Goal: Task Accomplishment & Management: Manage account settings

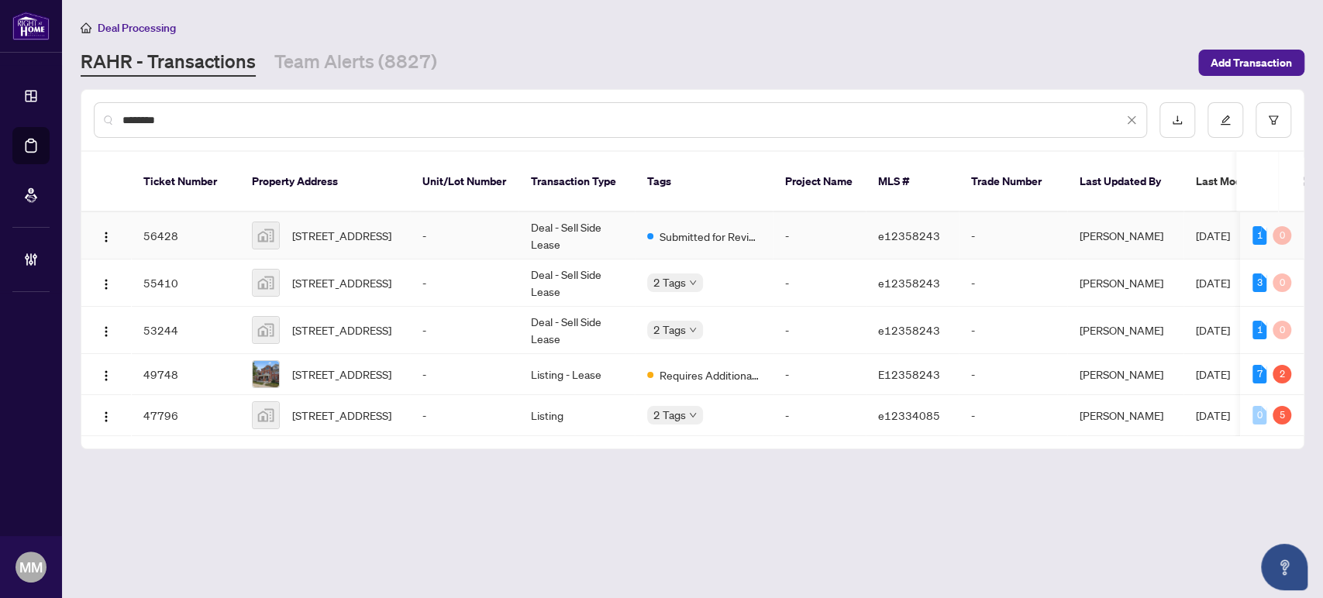
click at [576, 215] on td "Deal - Sell Side Lease" at bounding box center [576, 235] width 116 height 47
click at [588, 267] on td "Deal - Sell Side Lease" at bounding box center [576, 283] width 116 height 47
click at [810, 315] on td "-" at bounding box center [818, 330] width 93 height 47
click at [1086, 458] on main "Deal Processing RAHR - Transactions Team Alerts (8827) Add Transaction ********…" at bounding box center [692, 299] width 1261 height 598
click at [1112, 476] on main "Deal Processing RAHR - Transactions Team Alerts (8827) Add Transaction ********…" at bounding box center [692, 299] width 1261 height 598
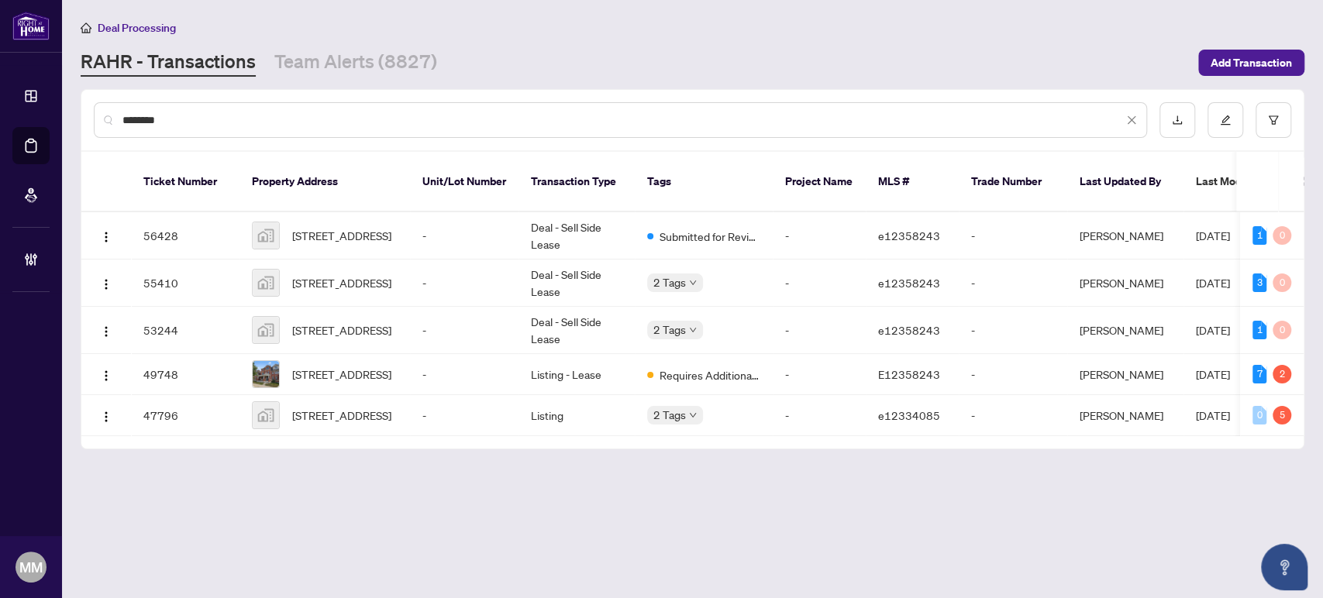
click at [592, 114] on input "********" at bounding box center [622, 120] width 1000 height 17
drag, startPoint x: 592, startPoint y: 114, endPoint x: 218, endPoint y: 125, distance: 374.4
click at [218, 125] on input "********" at bounding box center [622, 120] width 1000 height 17
drag, startPoint x: 211, startPoint y: 128, endPoint x: 0, endPoint y: 143, distance: 211.3
click at [0, 143] on div "Dashboard Deal Processing Mortgage Referrals Brokerage Management MM Maegan Mar…" at bounding box center [661, 299] width 1323 height 598
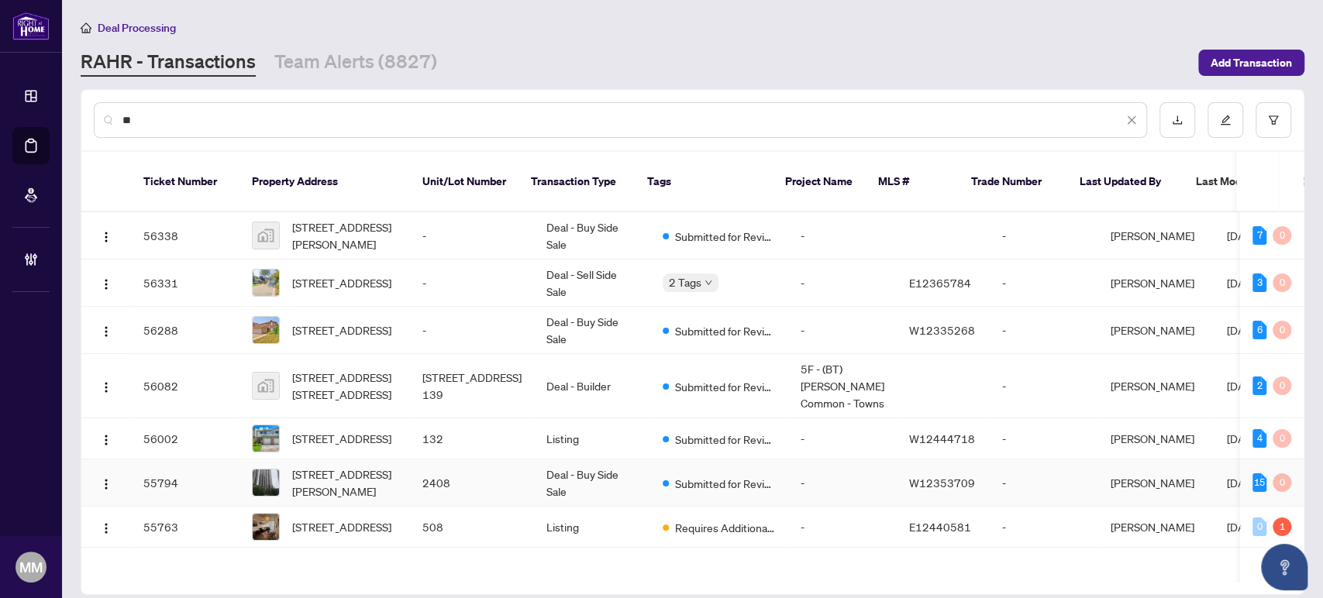
type input "*"
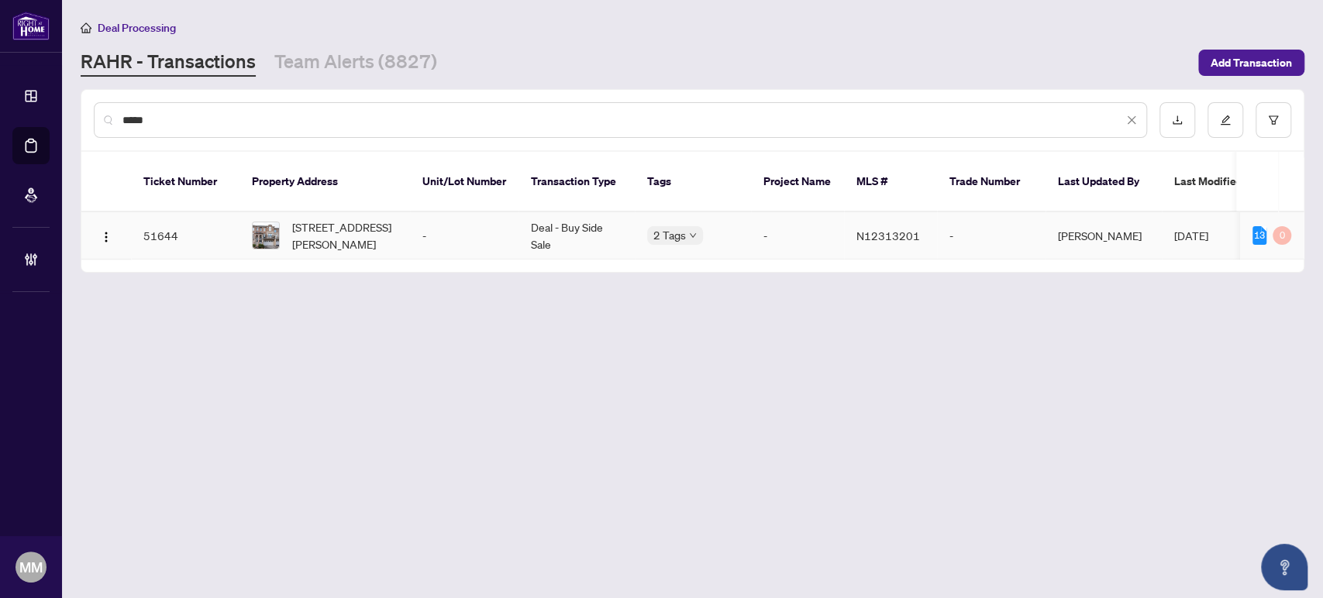
type input "*****"
click at [545, 231] on td "Deal - Buy Side Sale" at bounding box center [576, 235] width 116 height 47
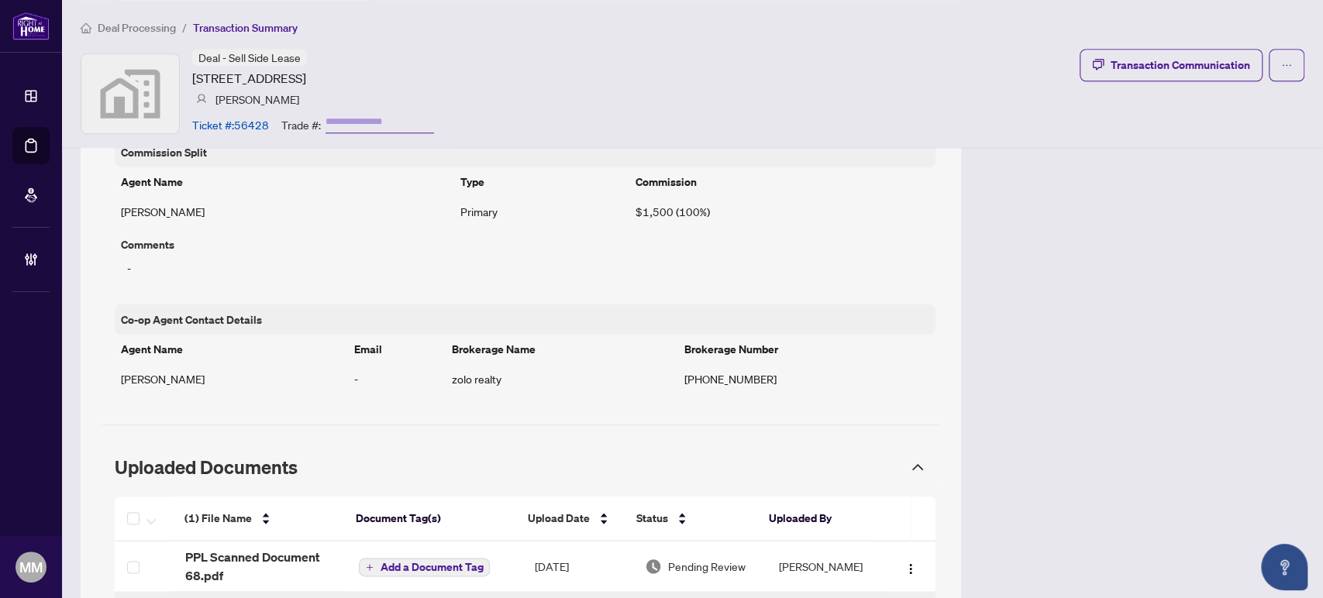
scroll to position [1124, 0]
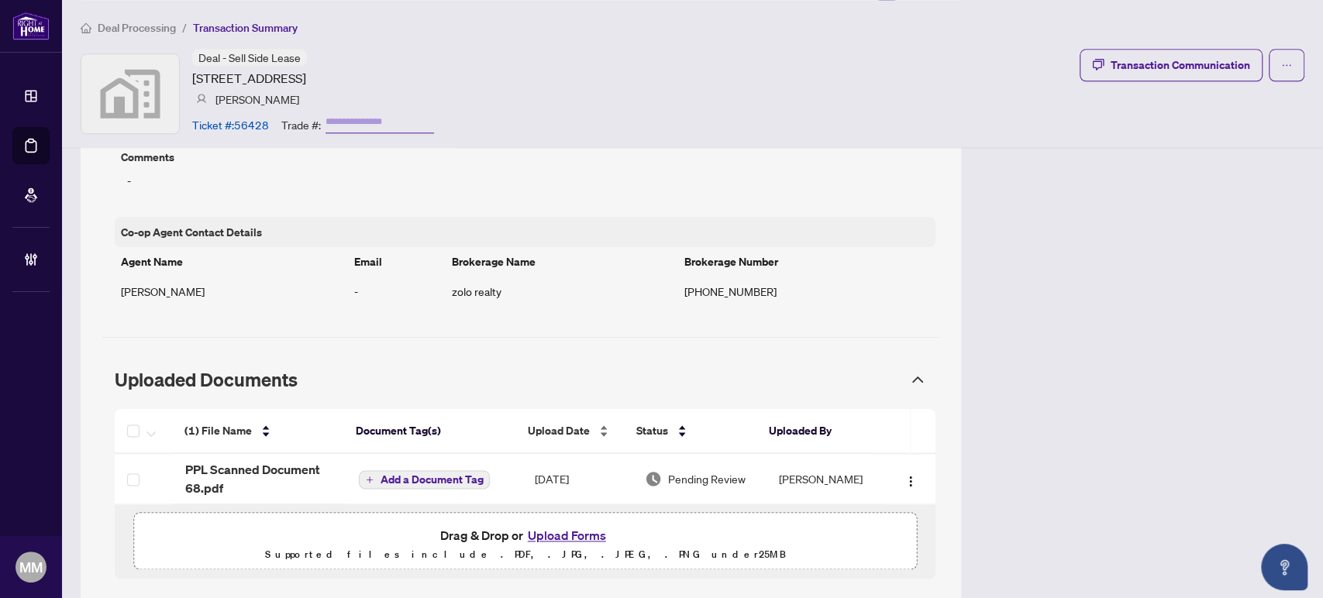
scroll to position [1119, 0]
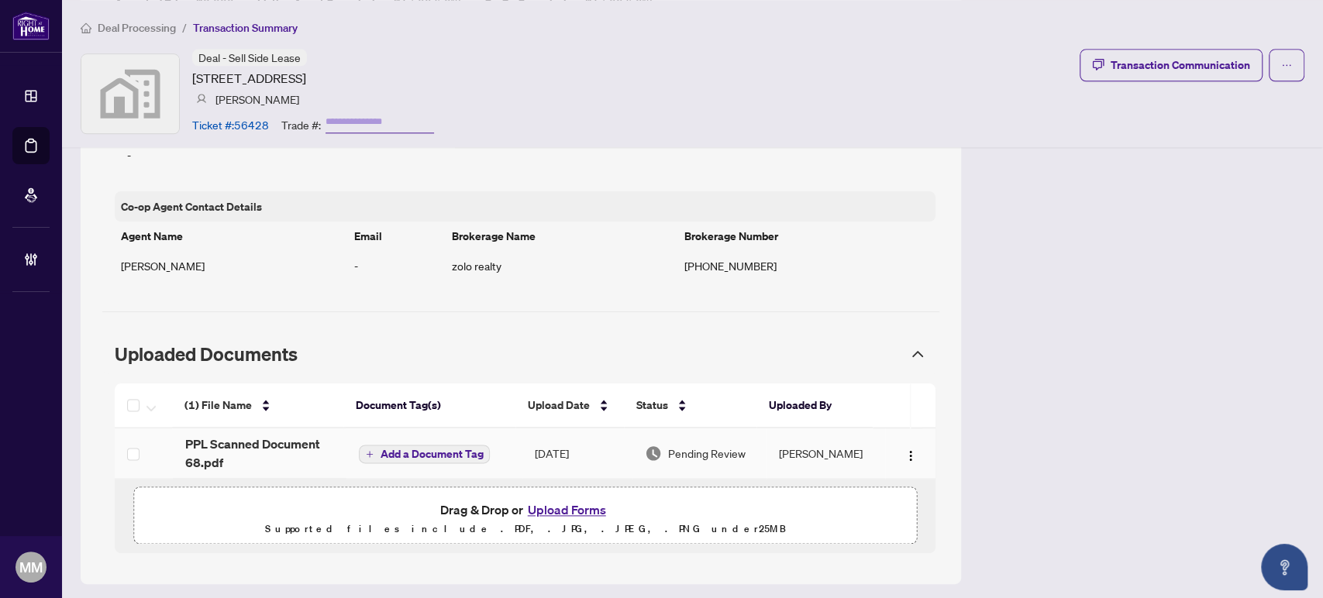
click at [591, 442] on td "[DATE]" at bounding box center [577, 453] width 111 height 50
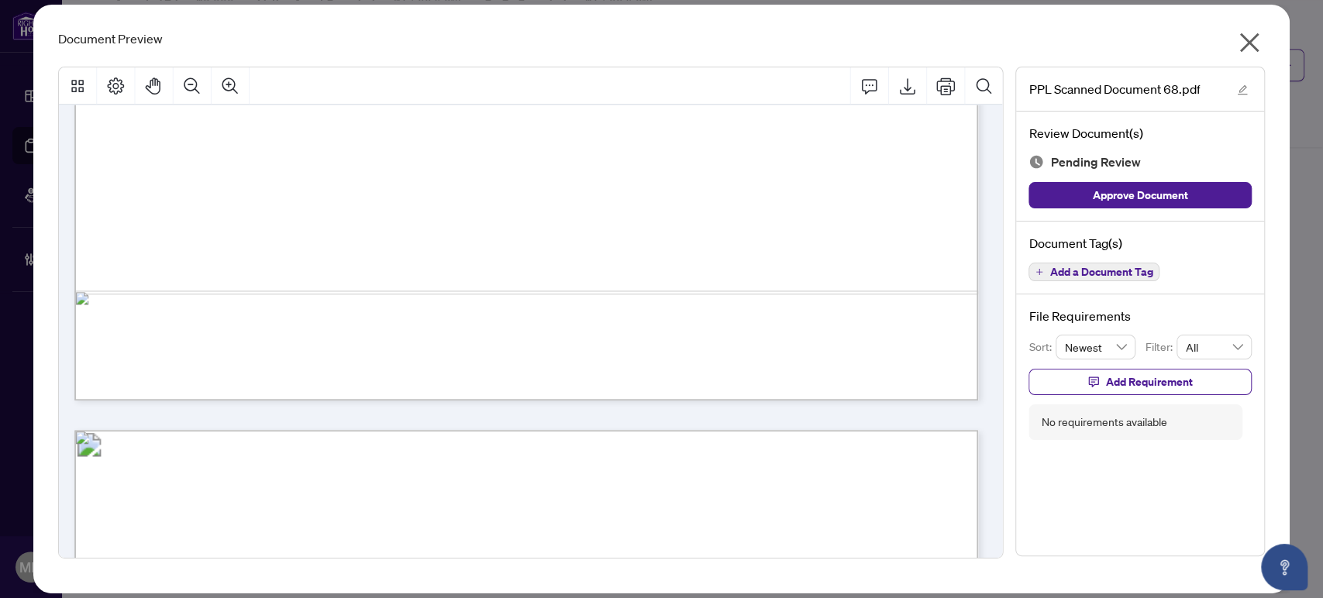
scroll to position [4321, 0]
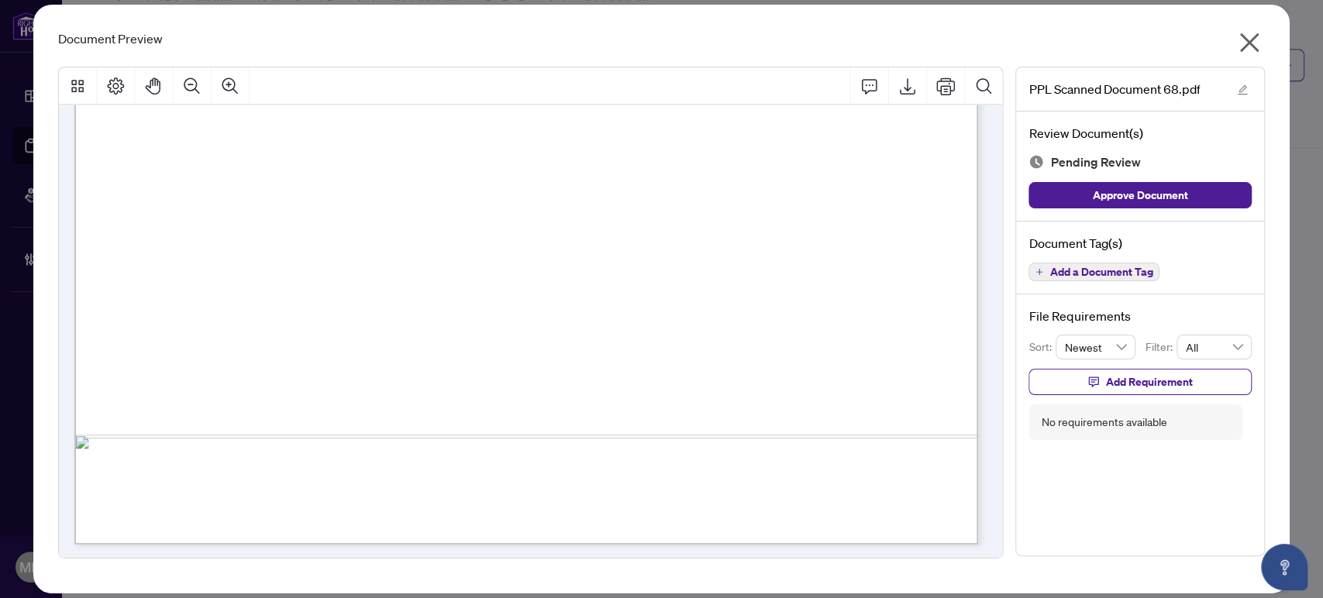
click at [1255, 44] on icon "close" at bounding box center [1249, 42] width 25 height 25
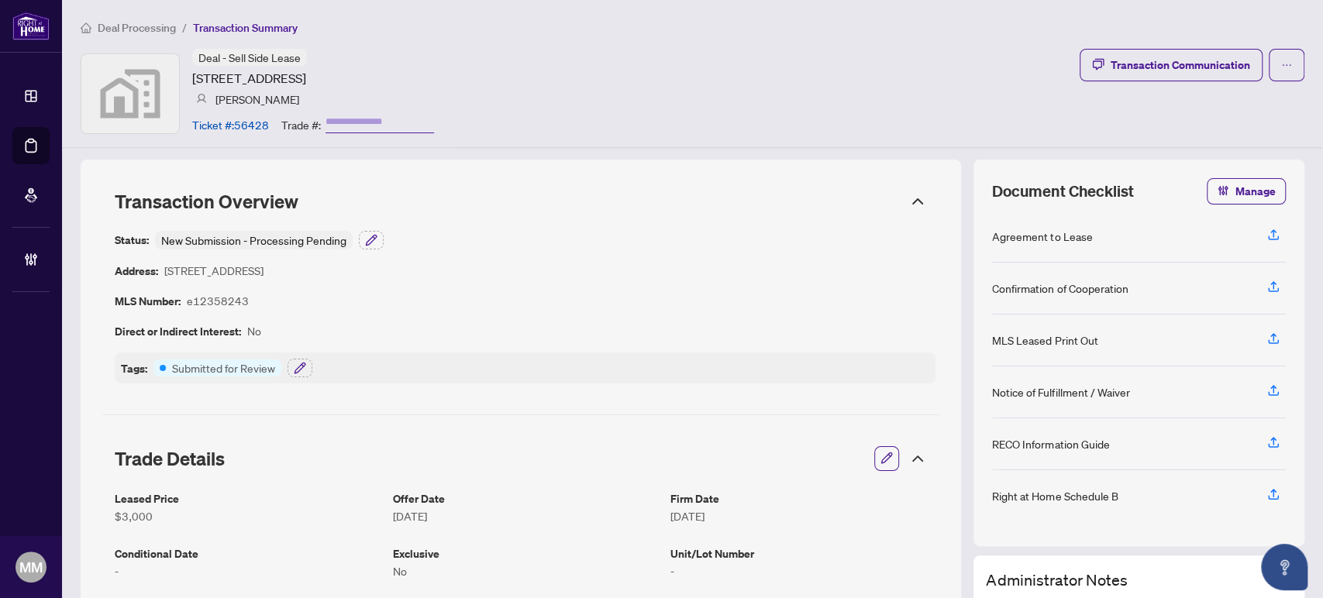
scroll to position [0, 0]
click at [137, 21] on span "Deal Processing" at bounding box center [137, 28] width 78 height 14
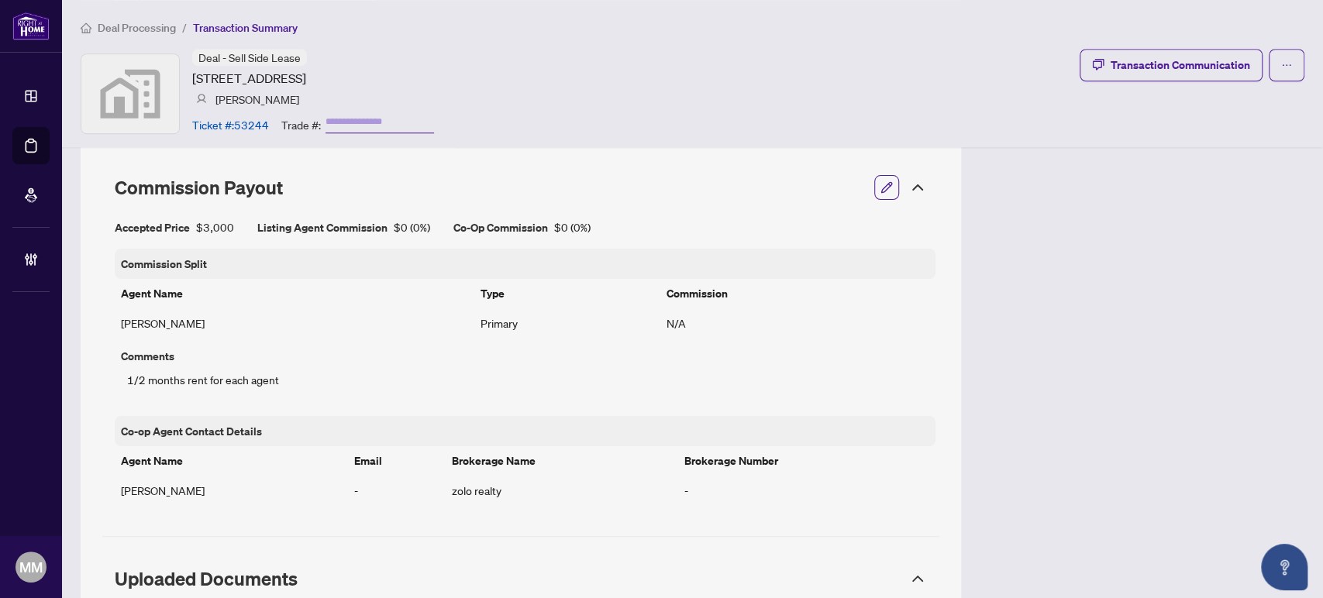
scroll to position [1124, 0]
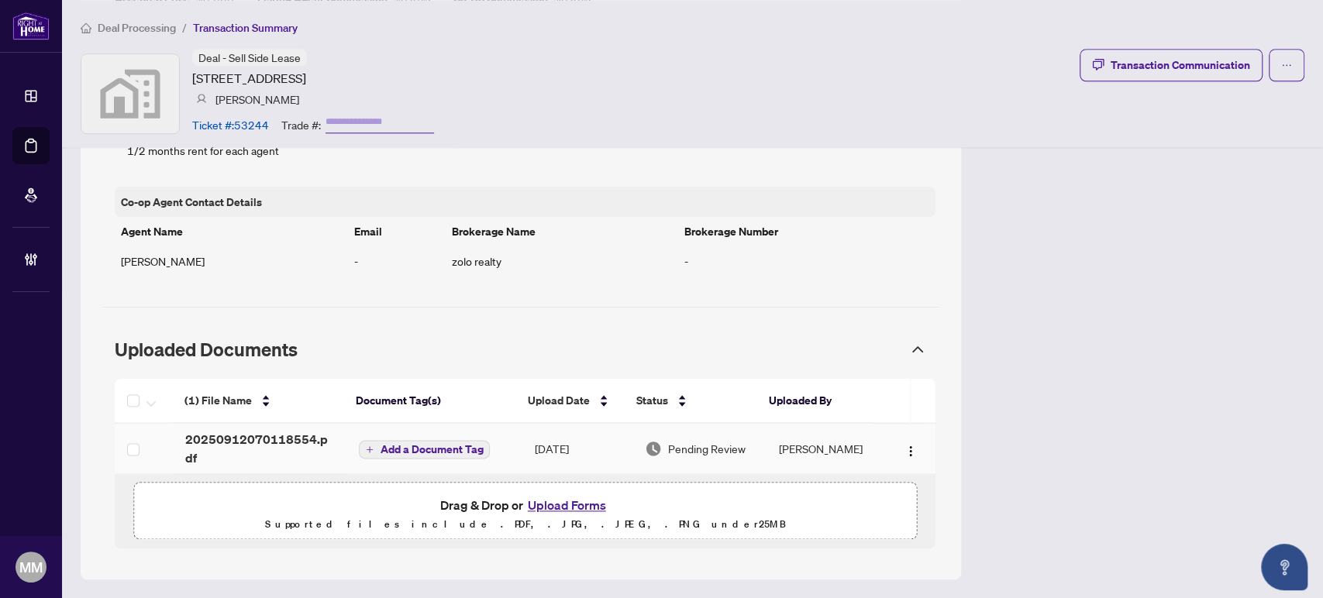
click at [812, 454] on td "[PERSON_NAME]" at bounding box center [825, 449] width 119 height 50
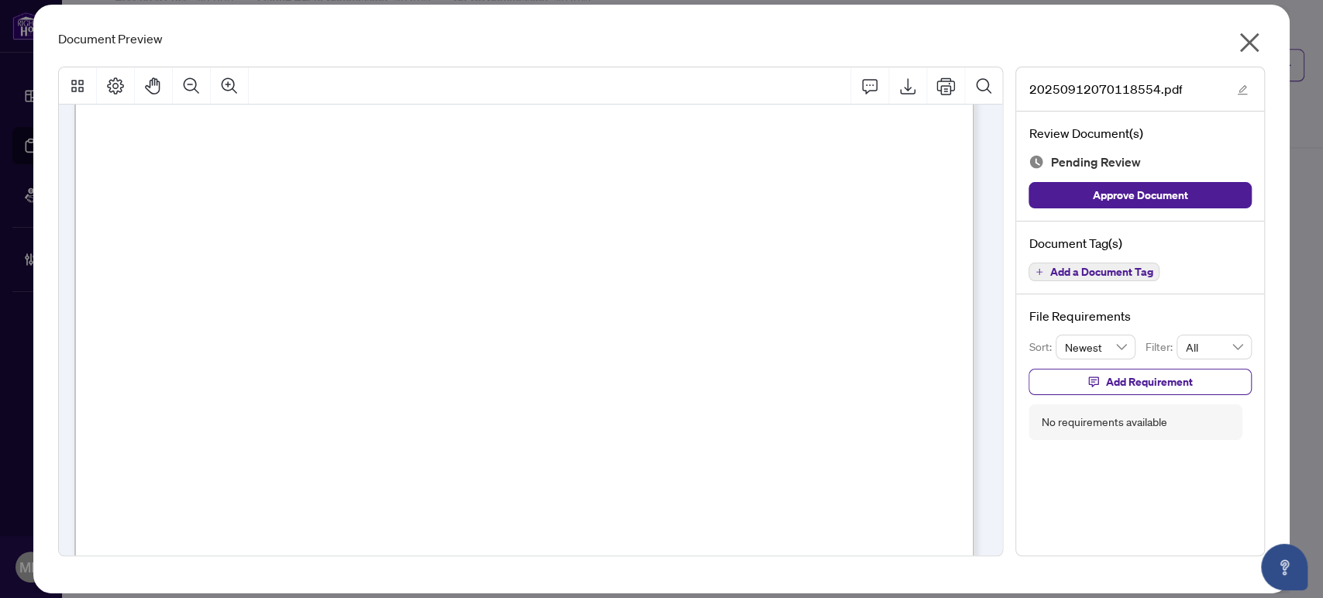
scroll to position [5516, 0]
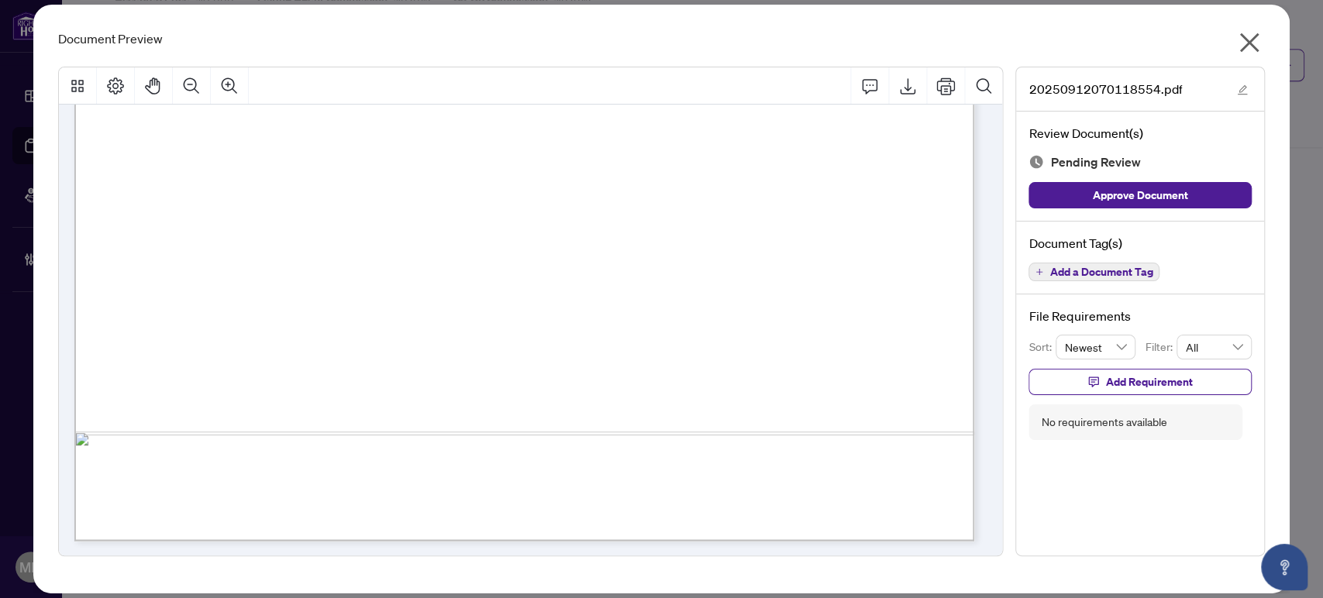
click at [1254, 38] on icon "close" at bounding box center [1249, 42] width 19 height 19
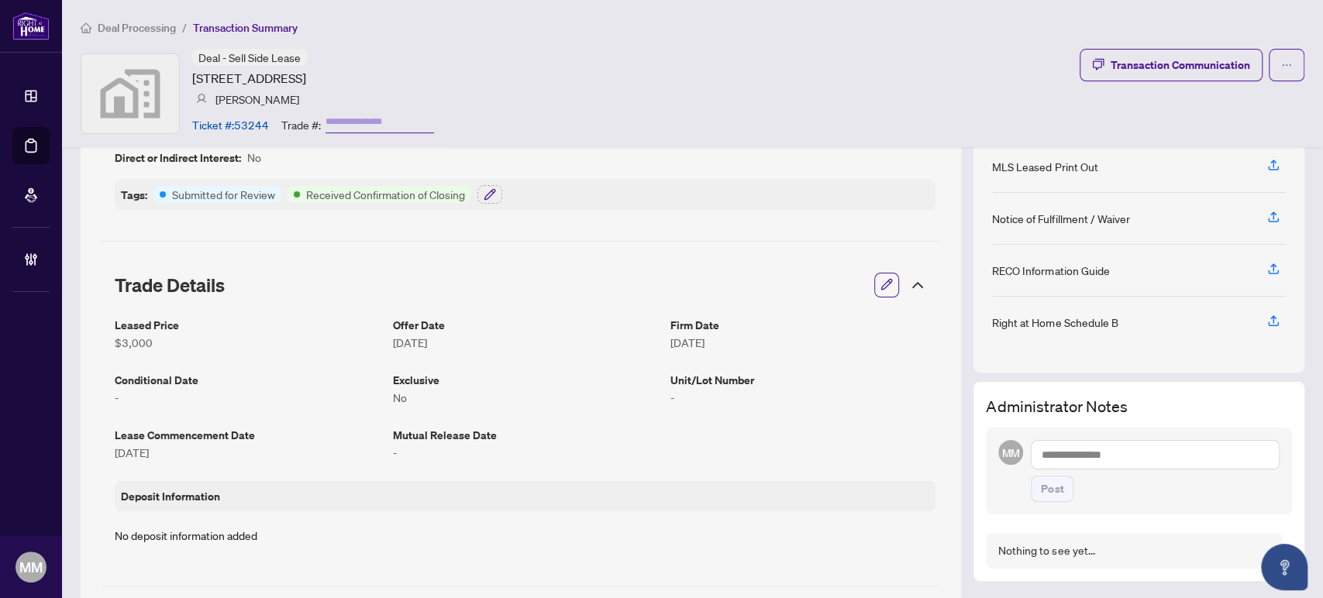
scroll to position [0, 0]
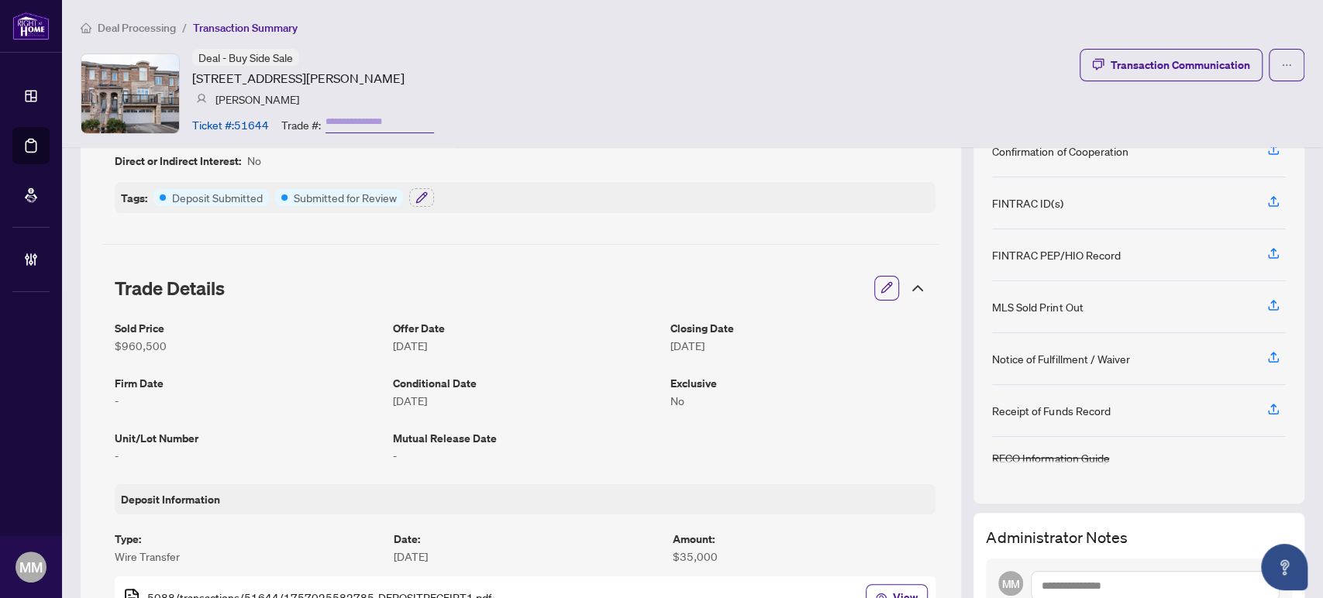
scroll to position [172, 0]
click at [885, 287] on div at bounding box center [886, 286] width 25 height 25
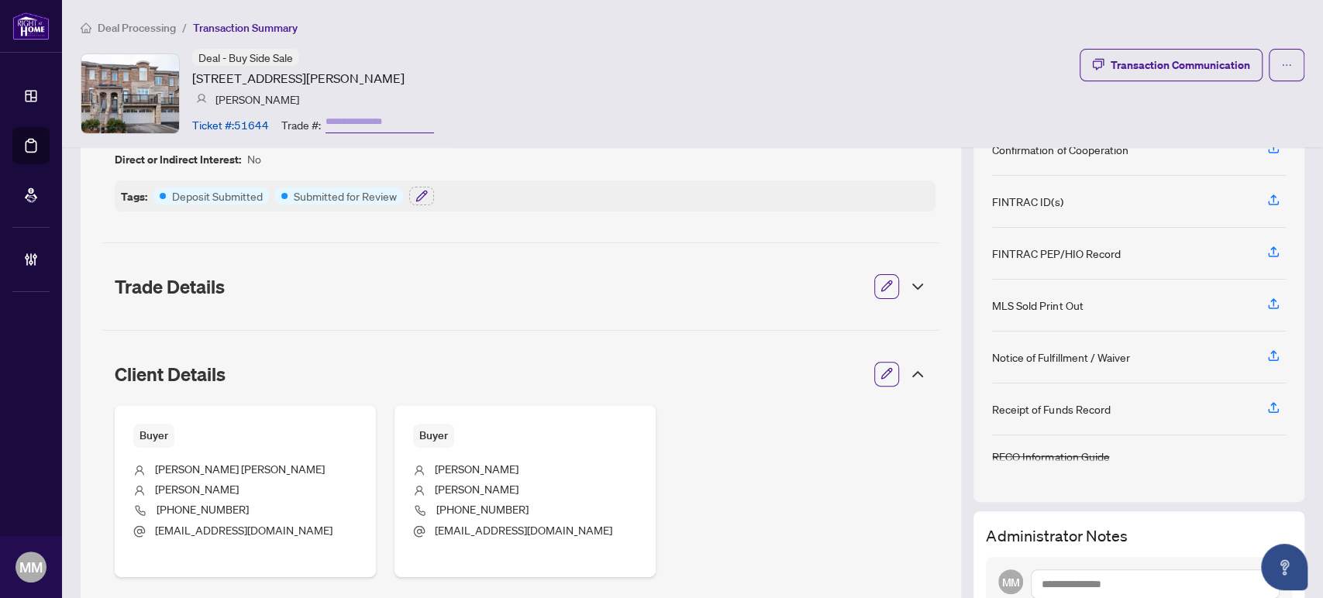
click at [908, 279] on icon at bounding box center [917, 286] width 19 height 19
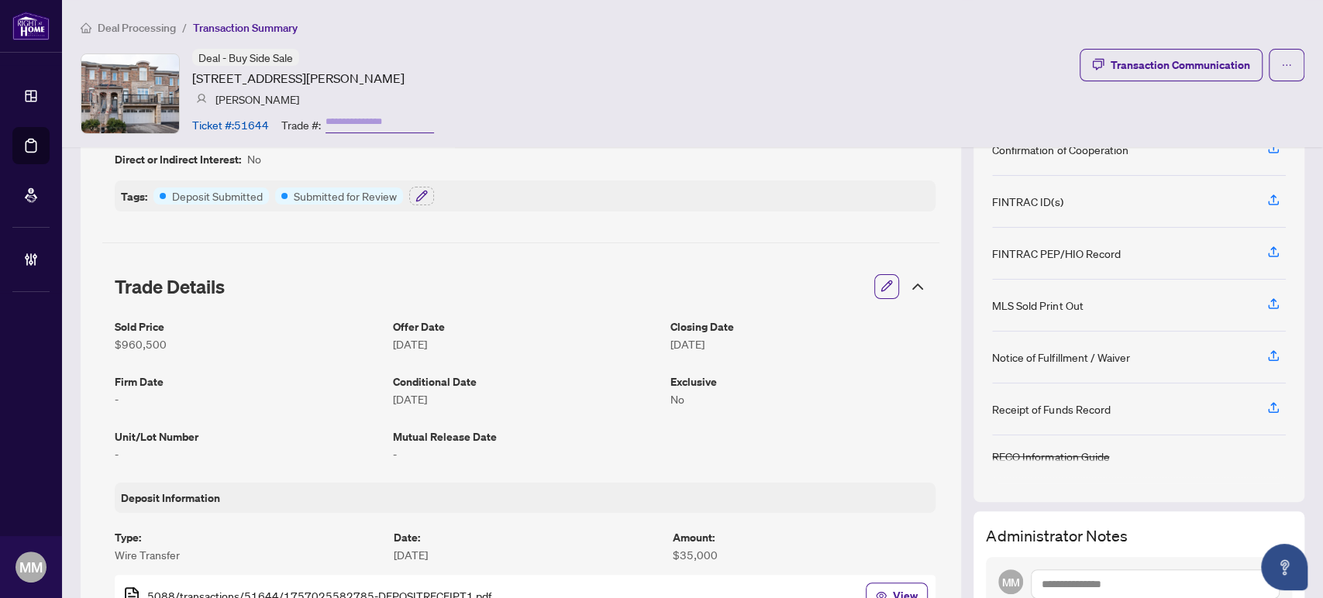
click at [882, 284] on icon "button" at bounding box center [887, 286] width 10 height 10
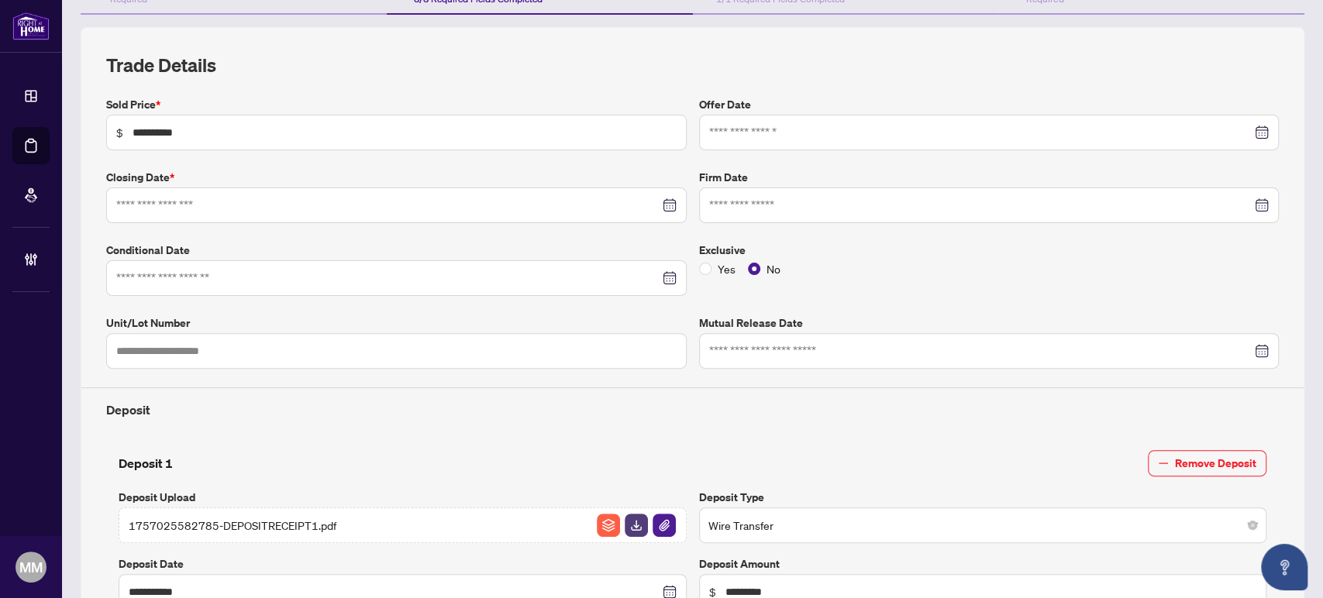
type input "**********"
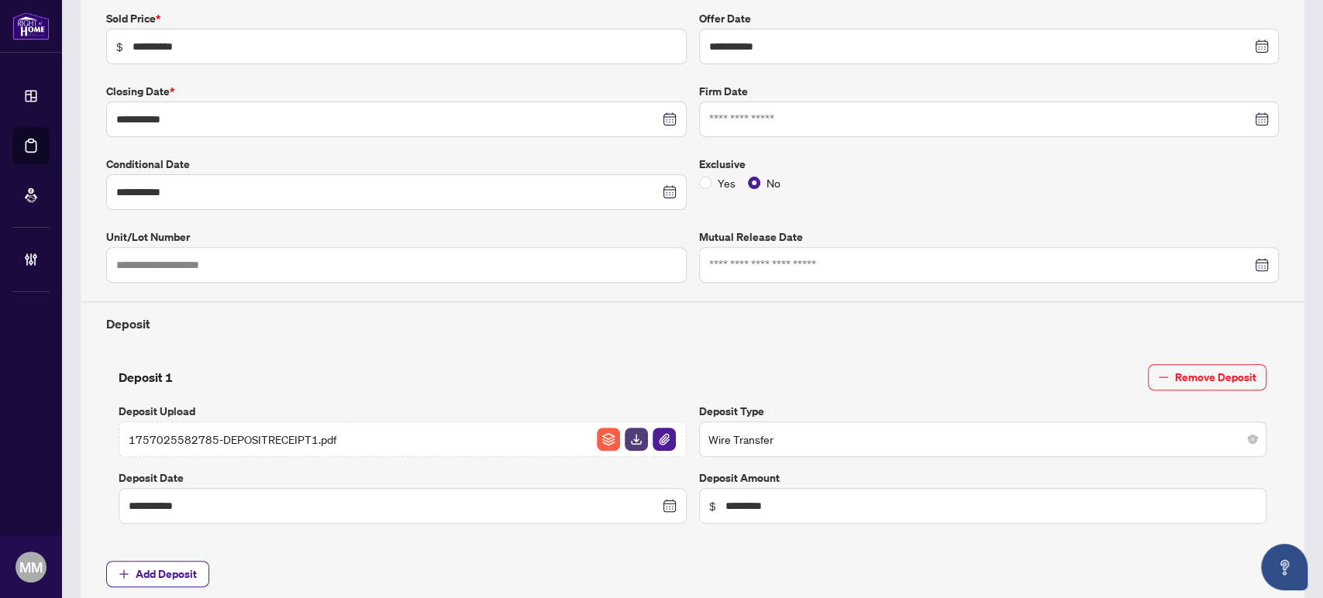
click at [291, 53] on span "**********" at bounding box center [396, 47] width 580 height 36
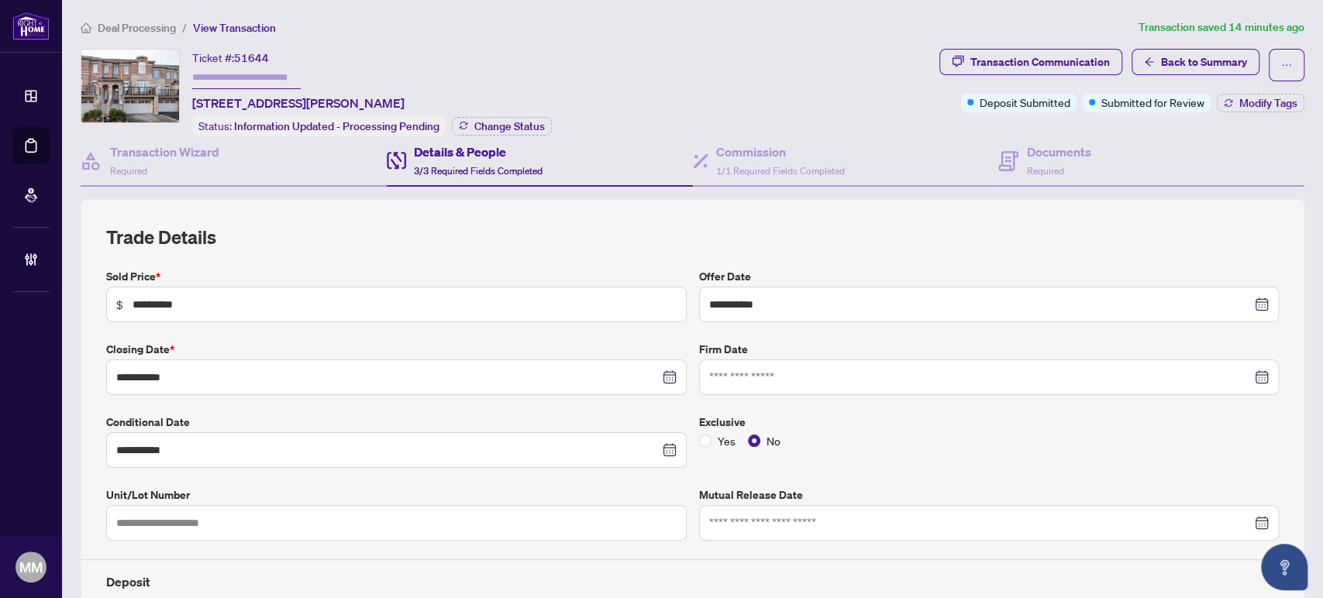
click at [584, 241] on h2 "Trade Details" at bounding box center [692, 237] width 1172 height 25
click at [137, 304] on input "**********" at bounding box center [404, 304] width 544 height 17
click at [485, 318] on div "**********" at bounding box center [692, 566] width 1185 height 597
drag, startPoint x: 559, startPoint y: 254, endPoint x: 556, endPoint y: 238, distance: 16.7
click at [559, 253] on div "**********" at bounding box center [692, 545] width 1172 height 640
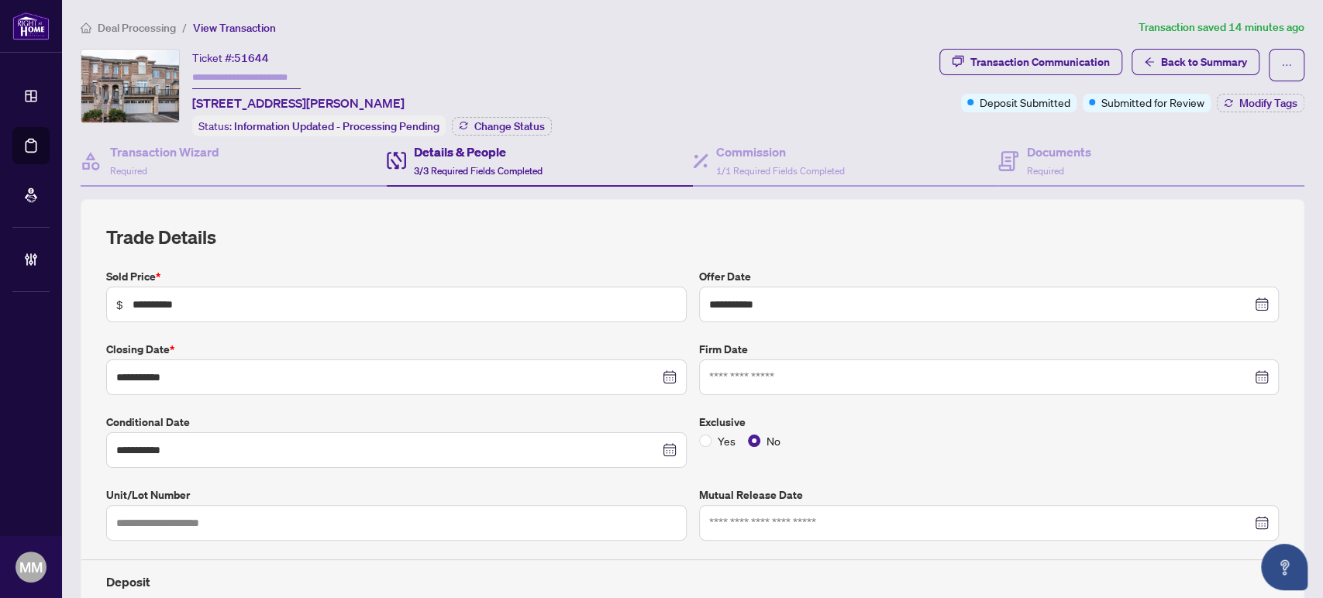
click at [462, 150] on h4 "Details & People" at bounding box center [478, 152] width 129 height 19
click at [407, 232] on h2 "Trade Details" at bounding box center [692, 237] width 1172 height 25
click at [301, 250] on div "**********" at bounding box center [692, 545] width 1172 height 640
click at [794, 152] on h4 "Commission" at bounding box center [780, 152] width 129 height 19
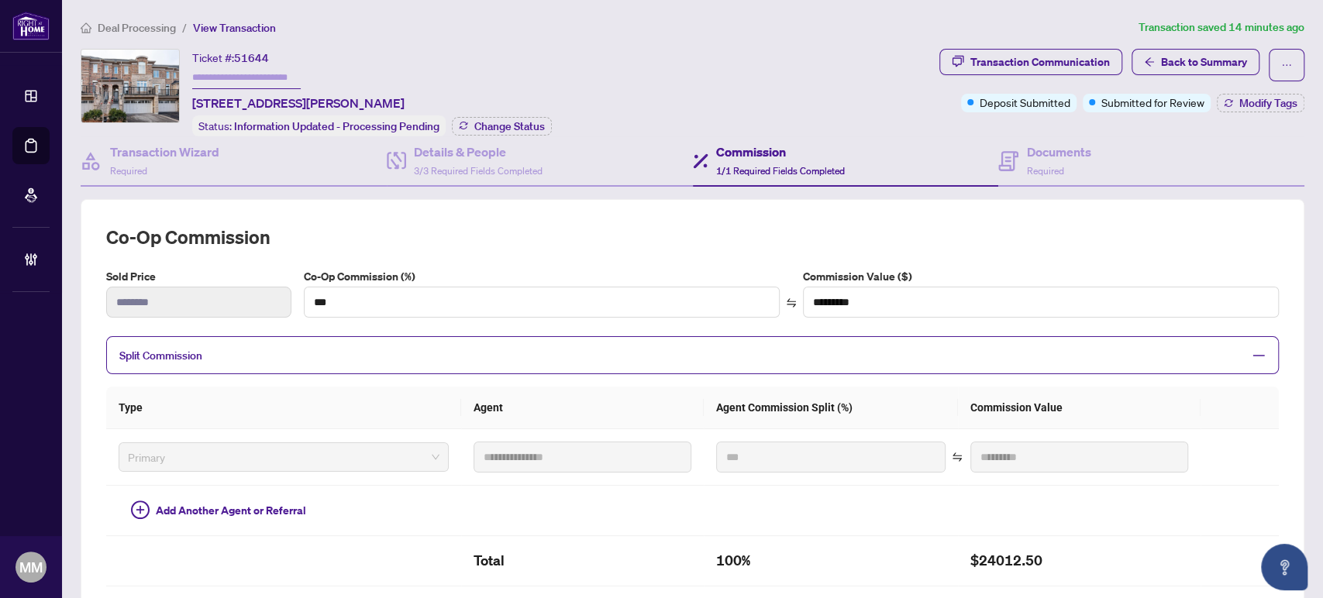
scroll to position [86, 0]
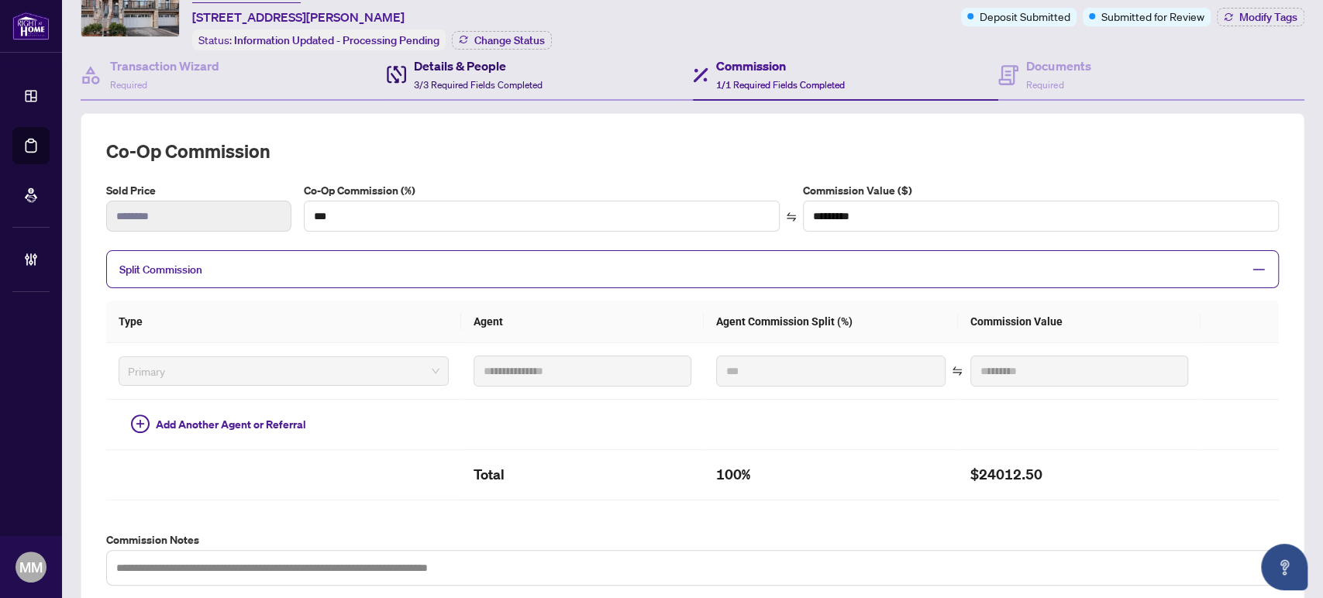
click at [416, 79] on span "3/3 Required Fields Completed" at bounding box center [478, 85] width 129 height 12
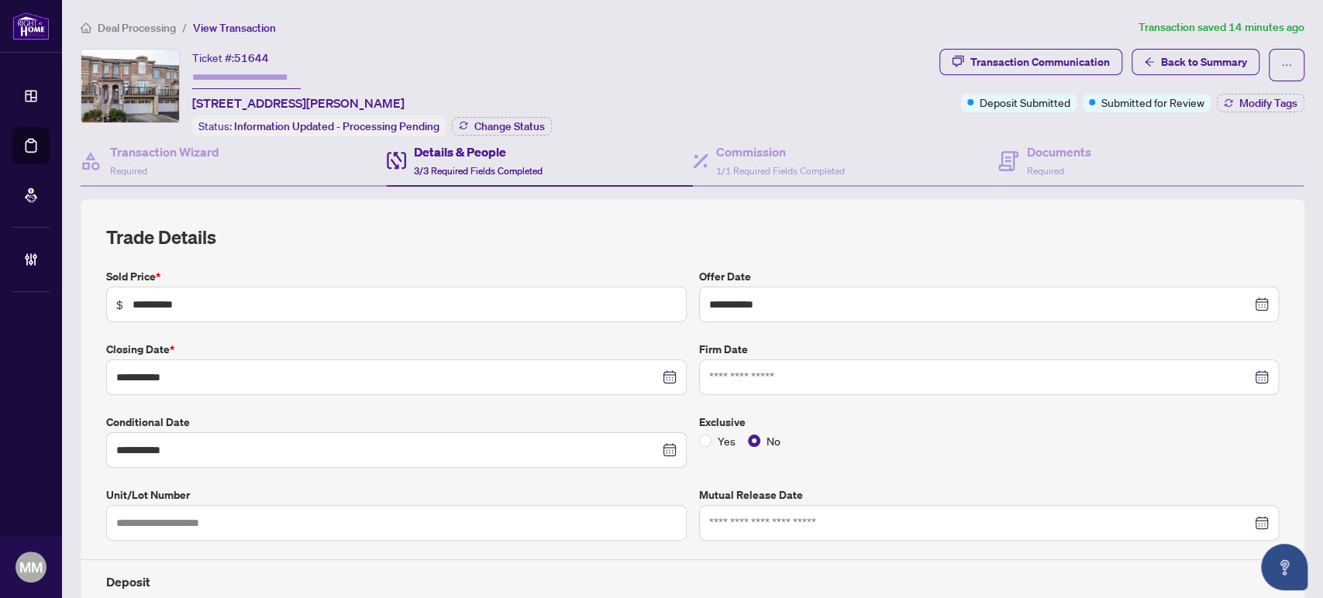
click at [482, 153] on h4 "Details & People" at bounding box center [478, 152] width 129 height 19
drag, startPoint x: 101, startPoint y: 236, endPoint x: 366, endPoint y: 222, distance: 265.3
click at [366, 222] on div "**********" at bounding box center [692, 544] width 1223 height 691
click at [366, 225] on h2 "Trade Details" at bounding box center [692, 237] width 1172 height 25
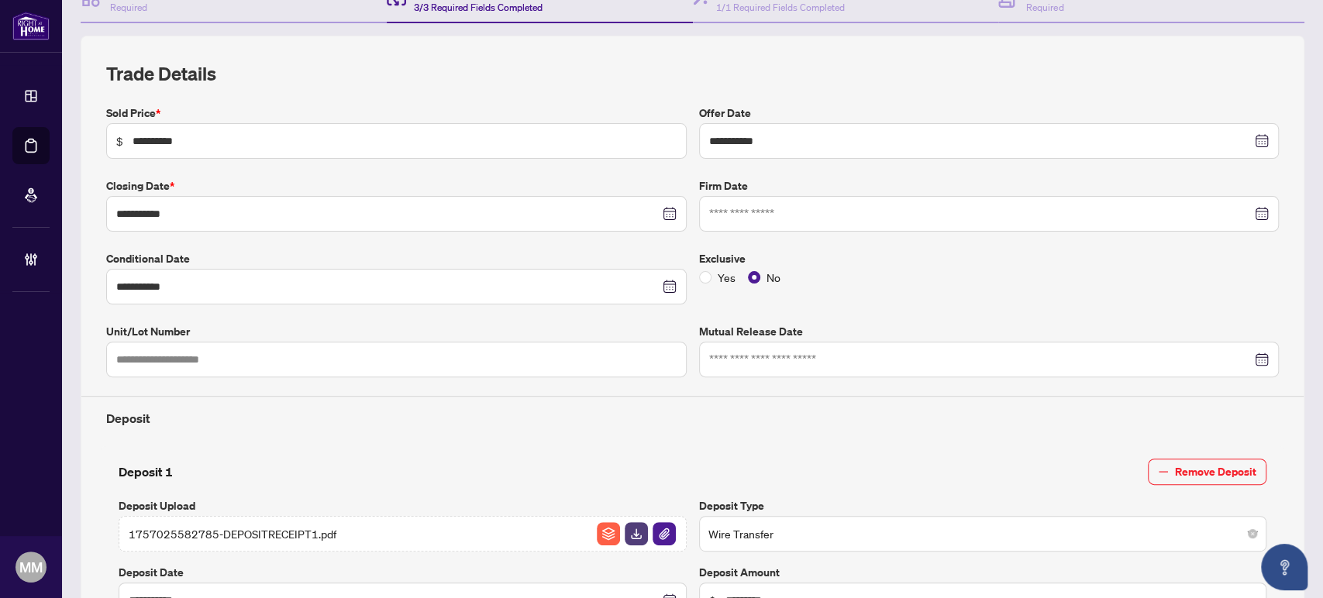
scroll to position [0, 0]
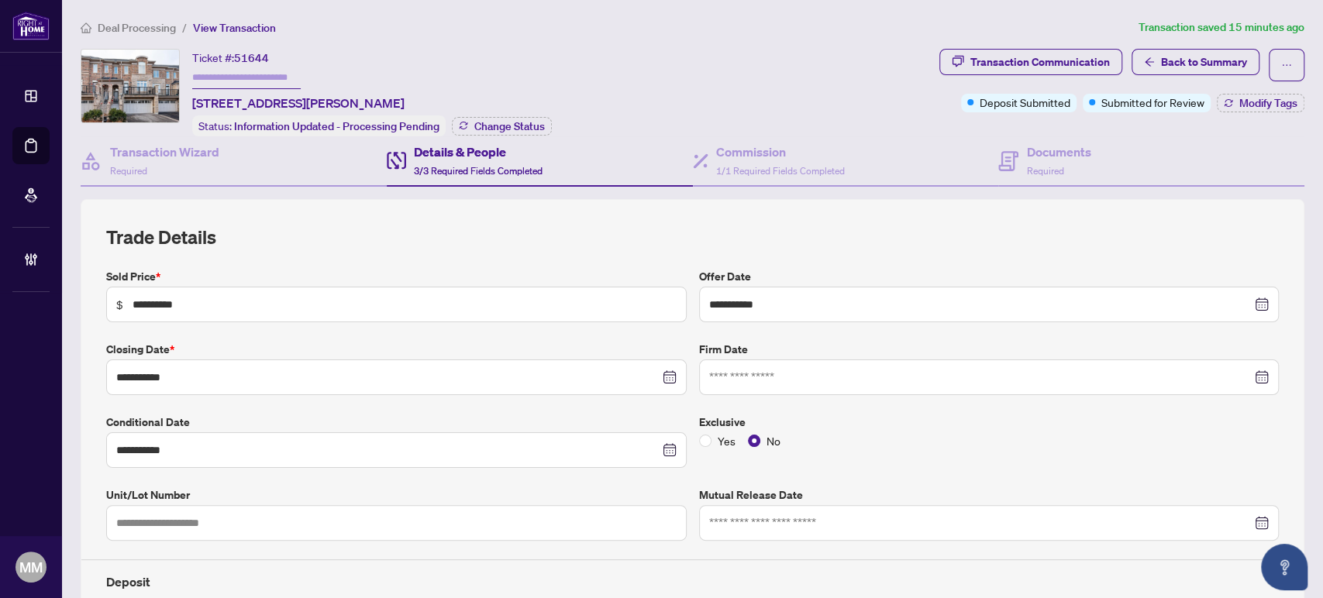
click at [758, 29] on ol "Deal Processing / View Transaction" at bounding box center [606, 28] width 1051 height 18
click at [753, 172] on span "1/1 Required Fields Completed" at bounding box center [780, 171] width 129 height 12
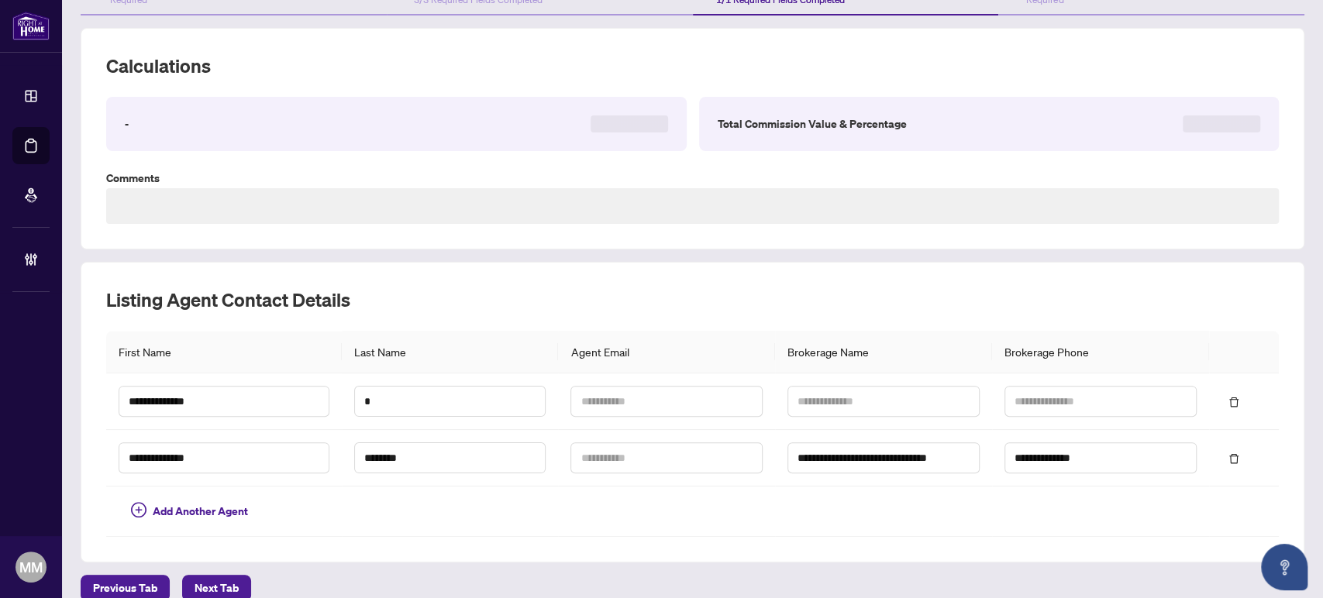
scroll to position [187, 0]
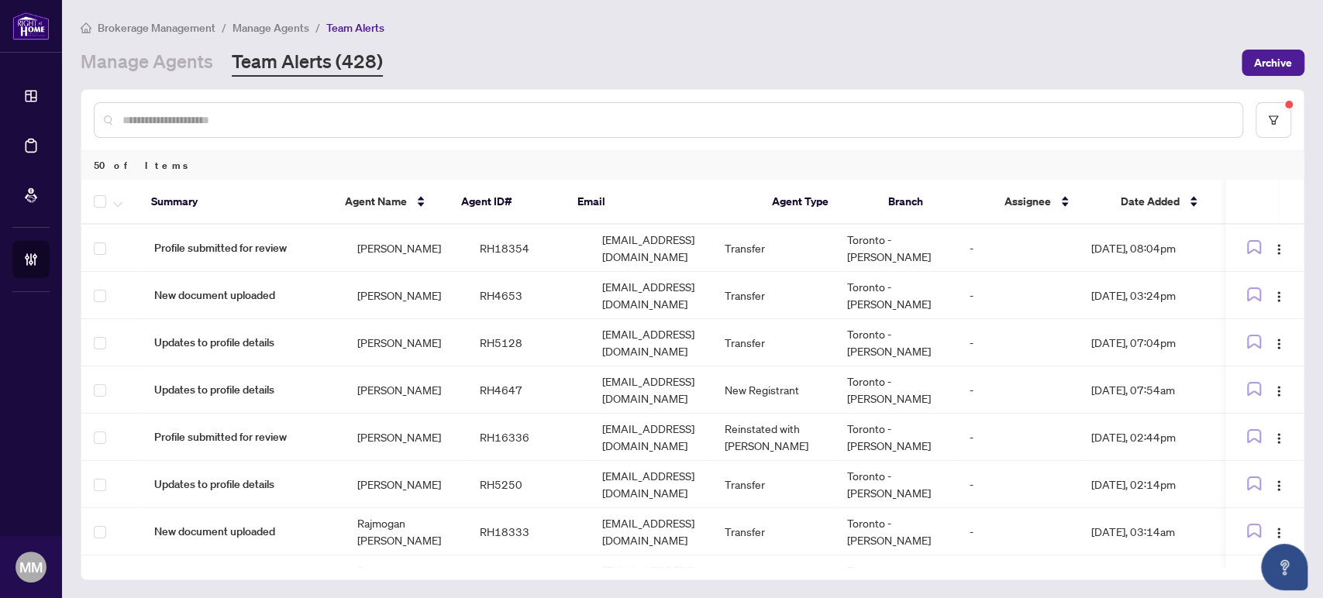
click at [1168, 77] on main "Brokerage Management / Manage Agents / Team Alerts Manage Agents Team Alerts (4…" at bounding box center [692, 299] width 1261 height 598
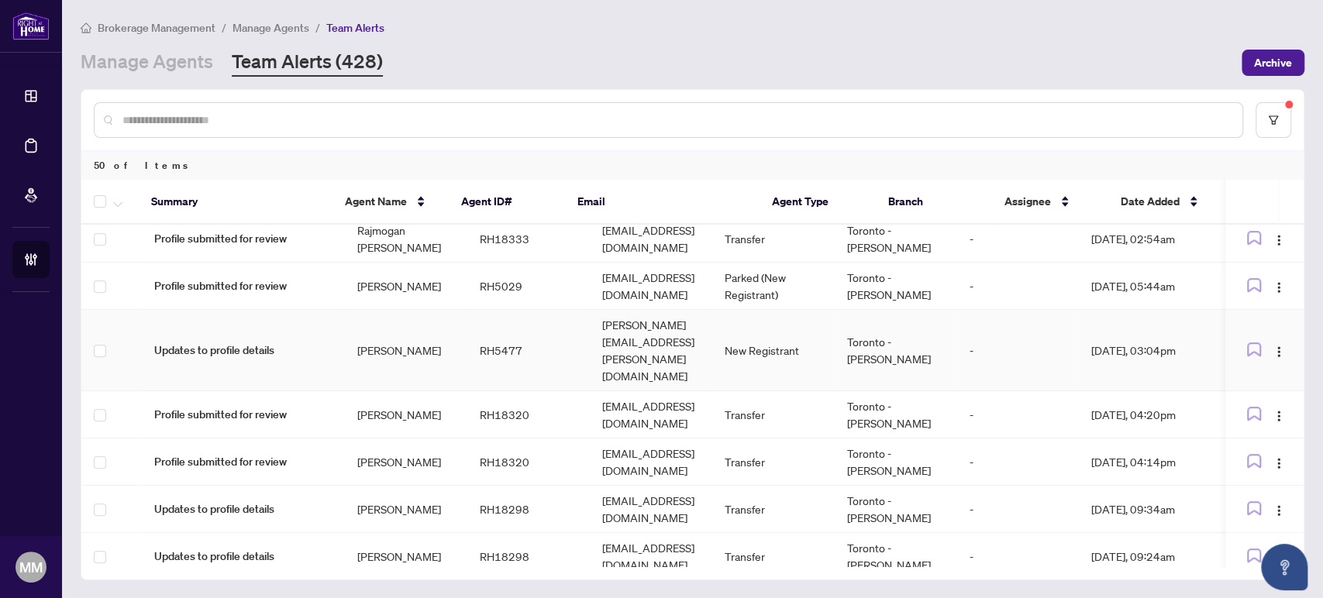
scroll to position [663, 0]
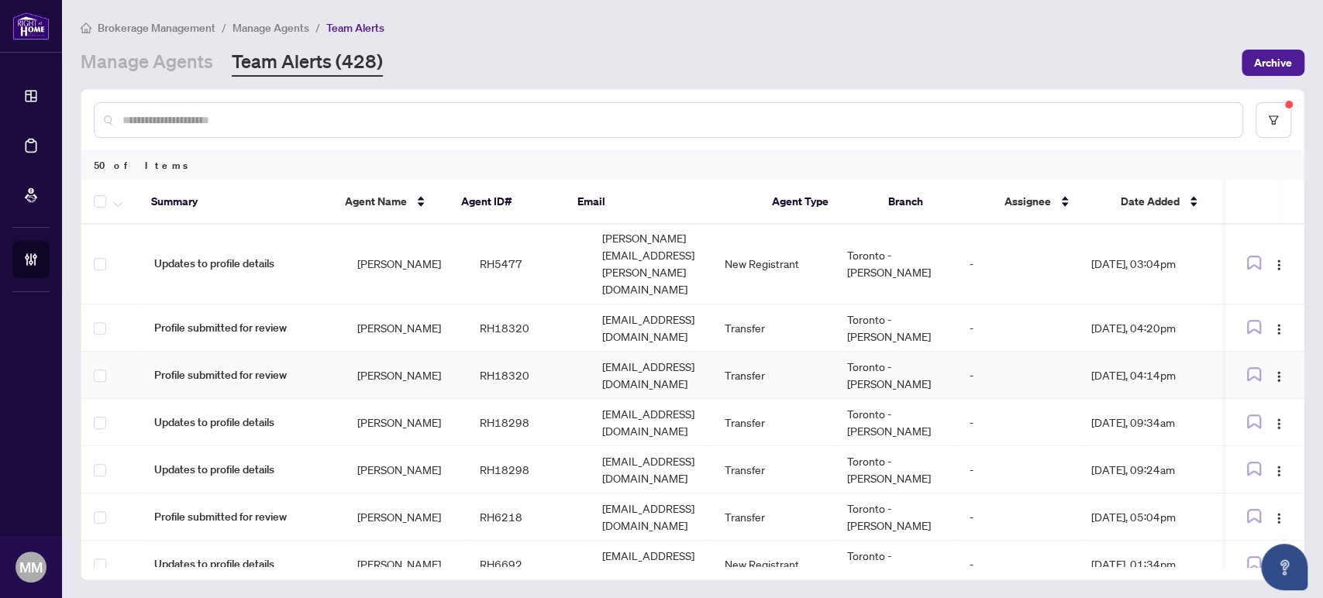
click at [590, 352] on td "keidushi@gmail.com" at bounding box center [651, 375] width 123 height 47
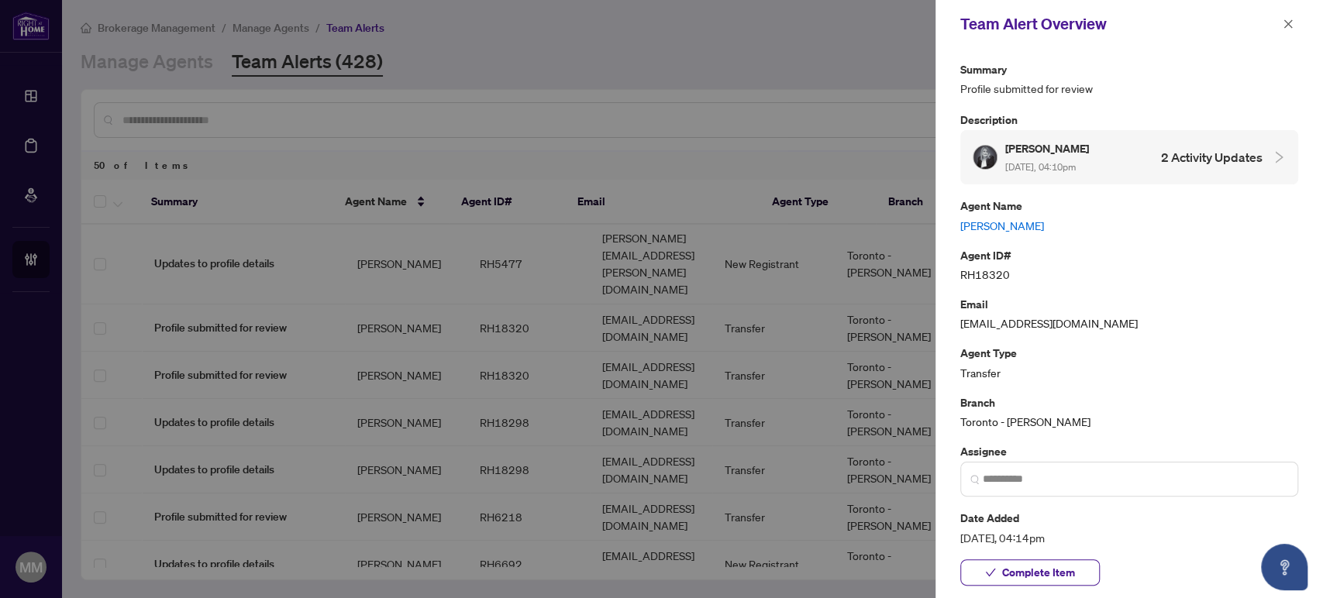
click at [998, 217] on link "Keida Isufllari" at bounding box center [1129, 225] width 338 height 17
click at [1053, 580] on span "Complete Item" at bounding box center [1038, 572] width 73 height 25
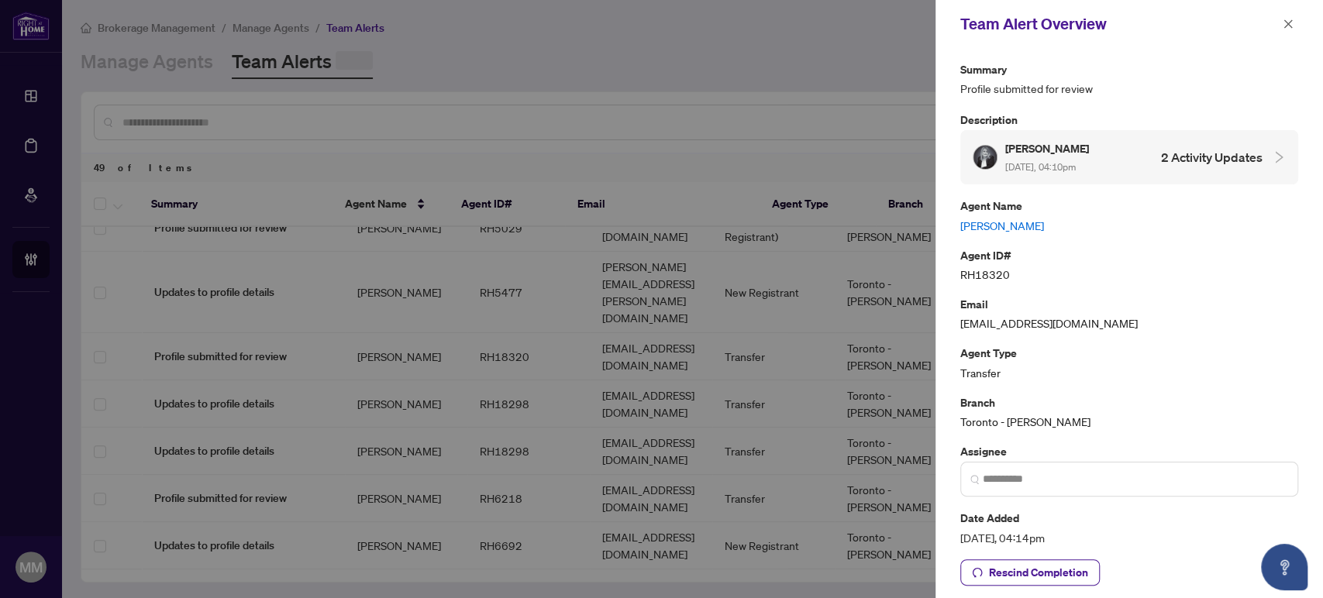
scroll to position [0, 0]
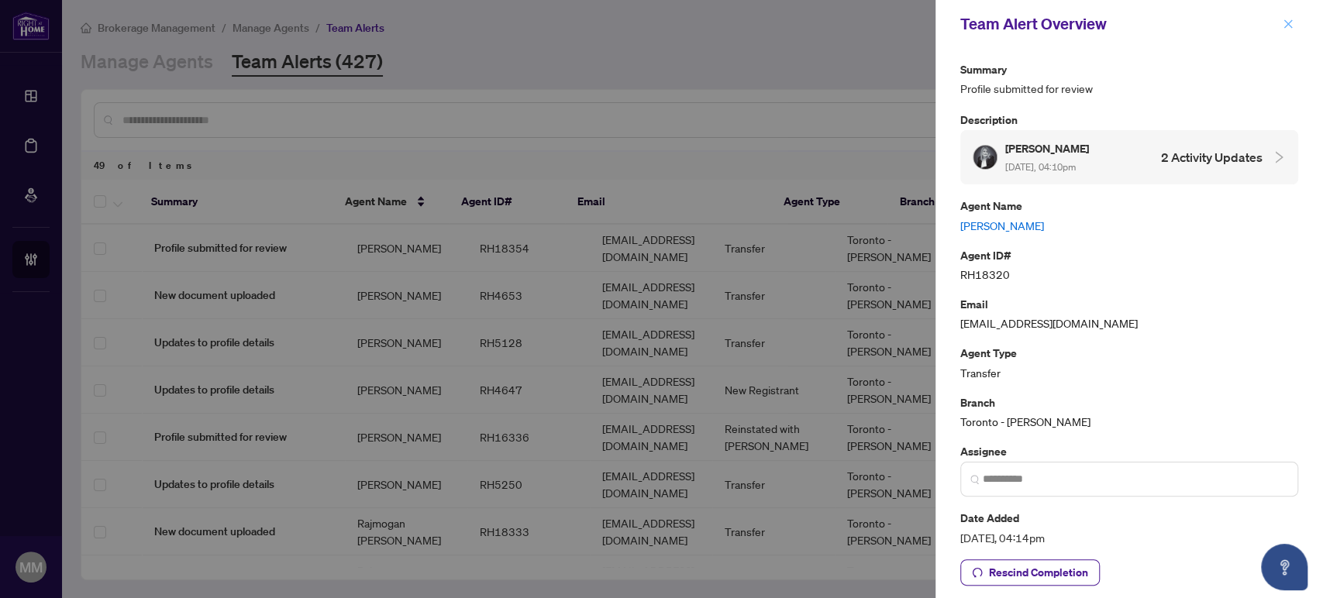
click at [1285, 22] on icon "close" at bounding box center [1287, 24] width 11 height 11
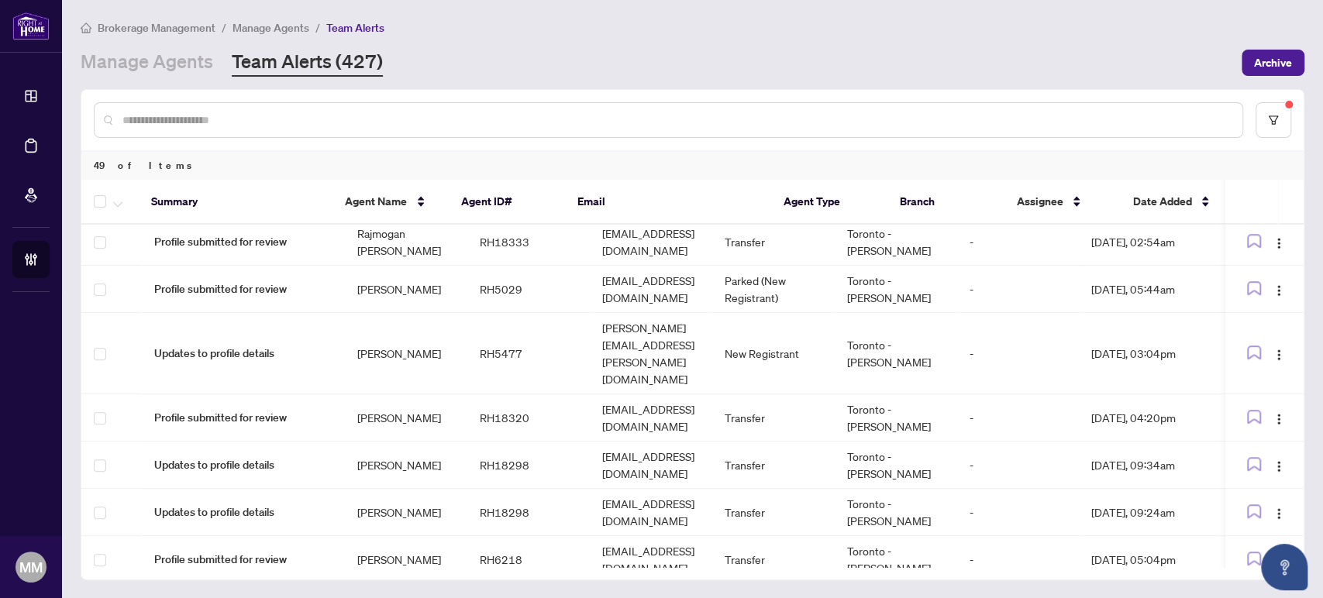
scroll to position [602, 0]
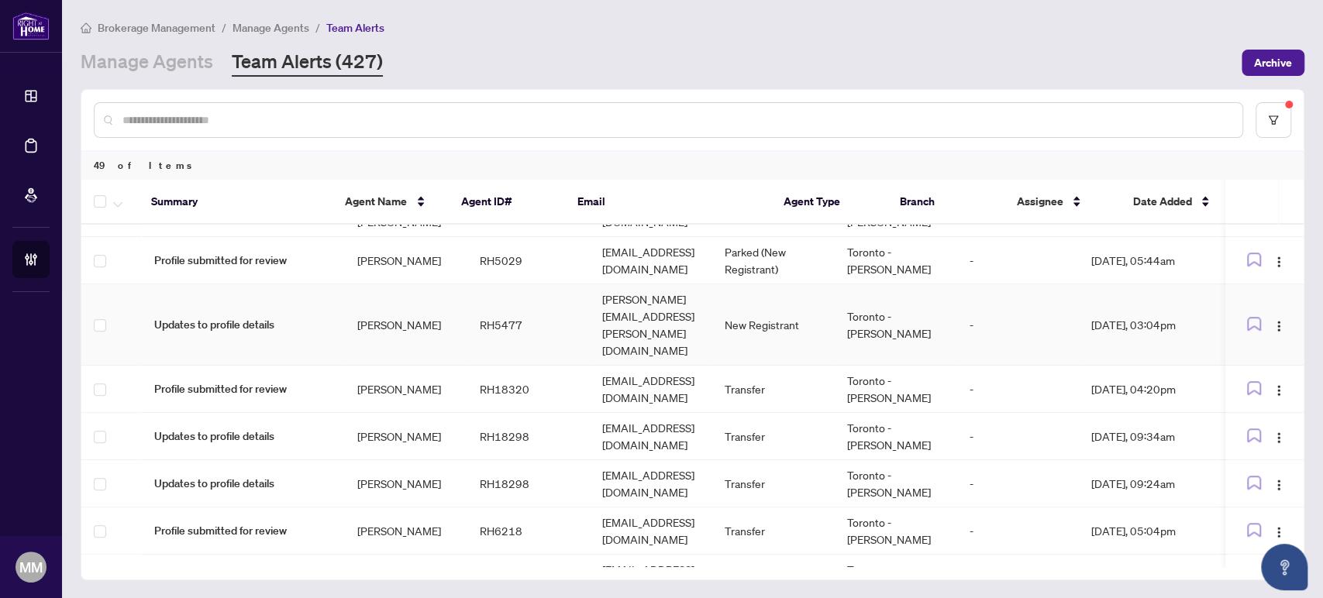
click at [713, 299] on td "terence.summerville@gmail.com" at bounding box center [651, 324] width 123 height 81
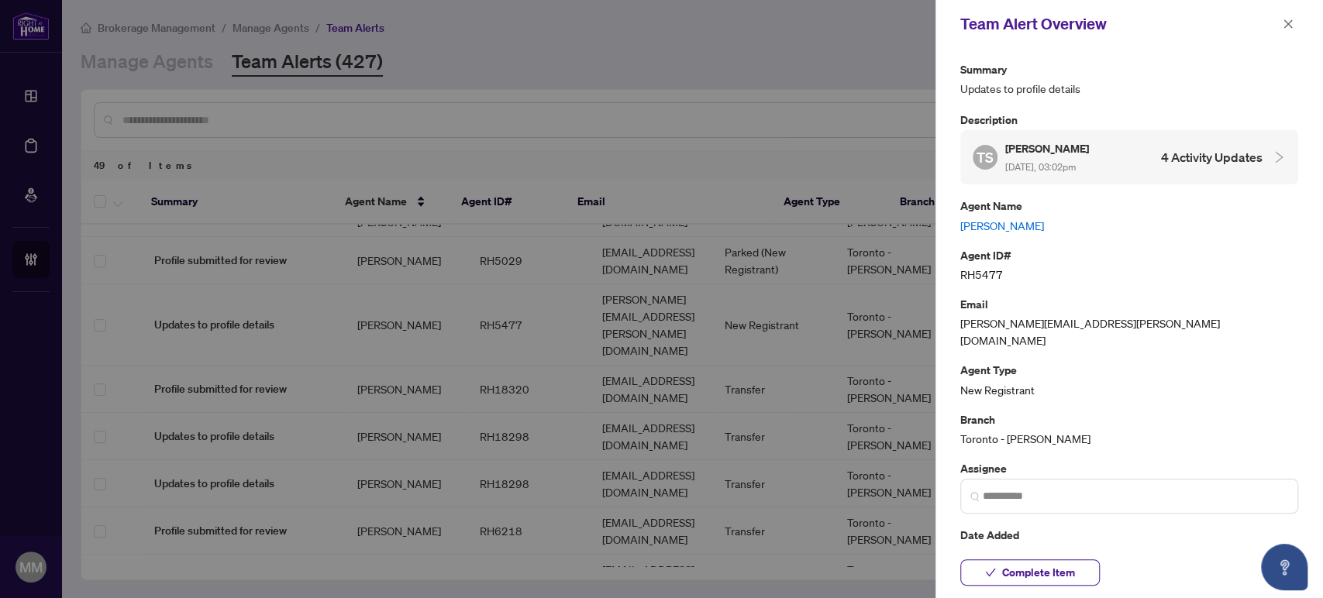
click at [733, 320] on div at bounding box center [661, 299] width 1323 height 598
click at [1294, 16] on button "button" at bounding box center [1288, 24] width 20 height 19
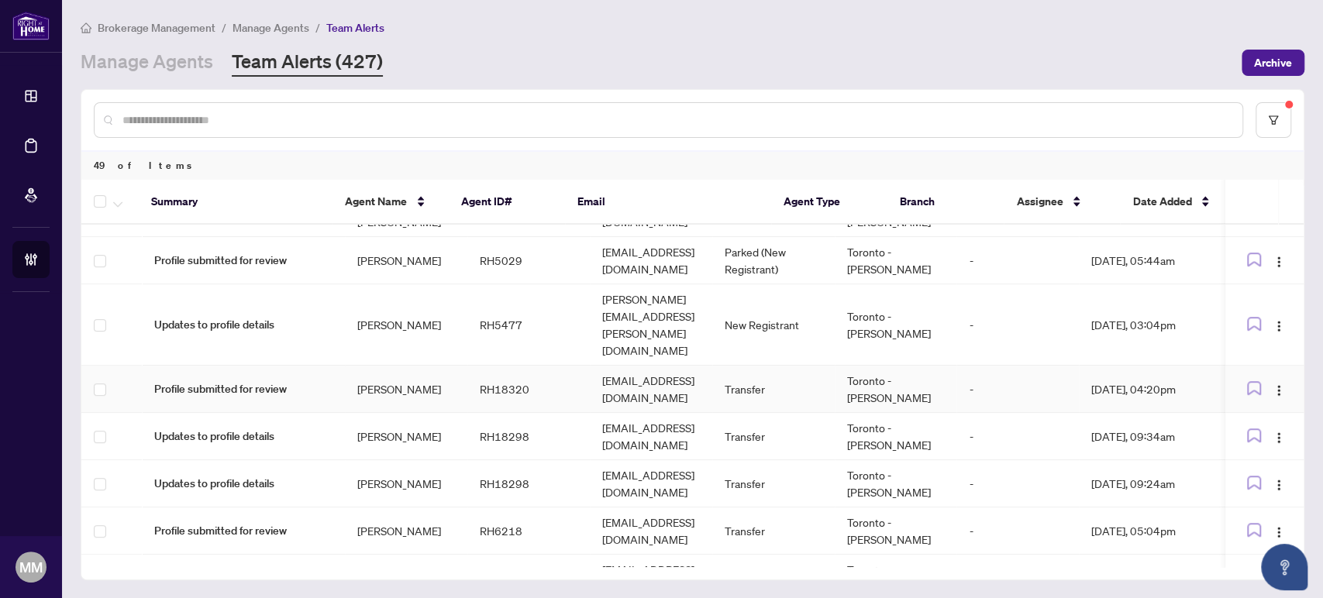
click at [686, 366] on td "keidushi@gmail.com" at bounding box center [651, 389] width 123 height 47
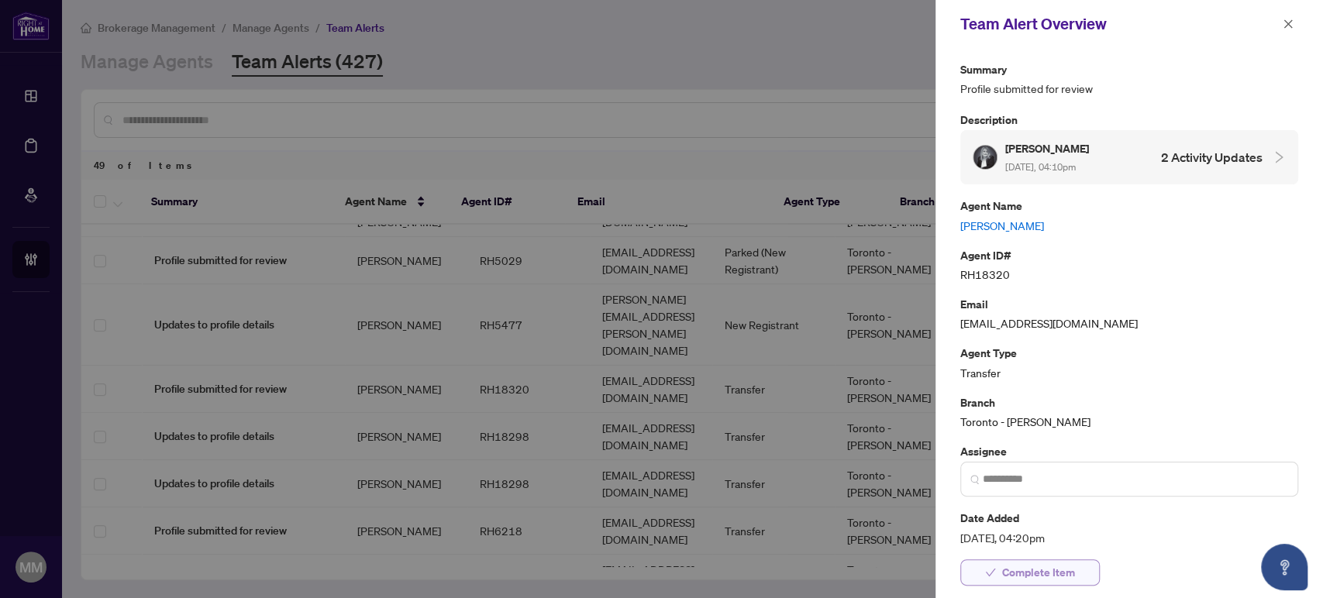
click at [1075, 581] on button "Complete Item" at bounding box center [1029, 572] width 139 height 26
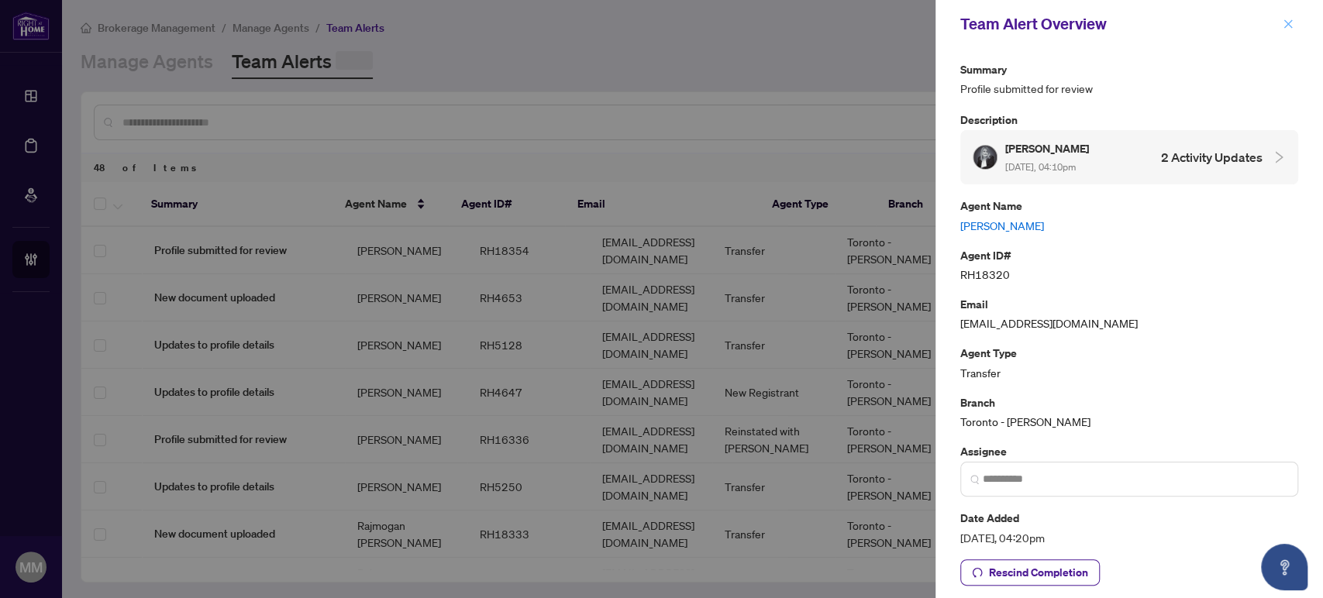
click at [1288, 27] on icon "close" at bounding box center [1287, 24] width 11 height 11
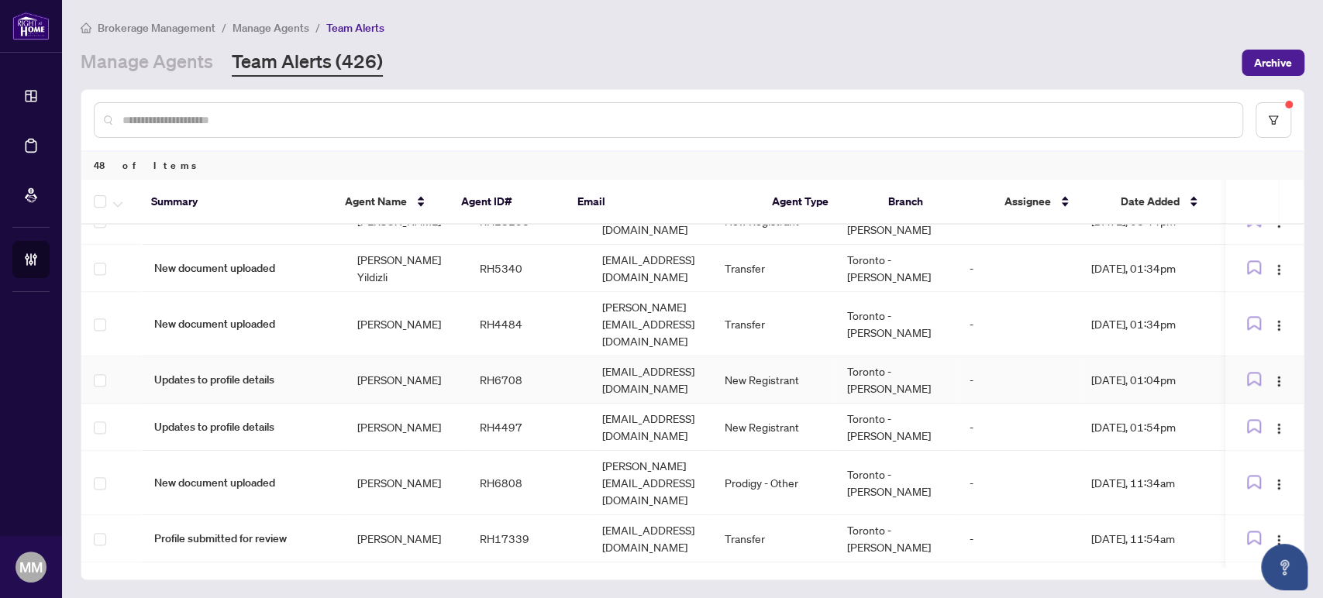
scroll to position [1351, 0]
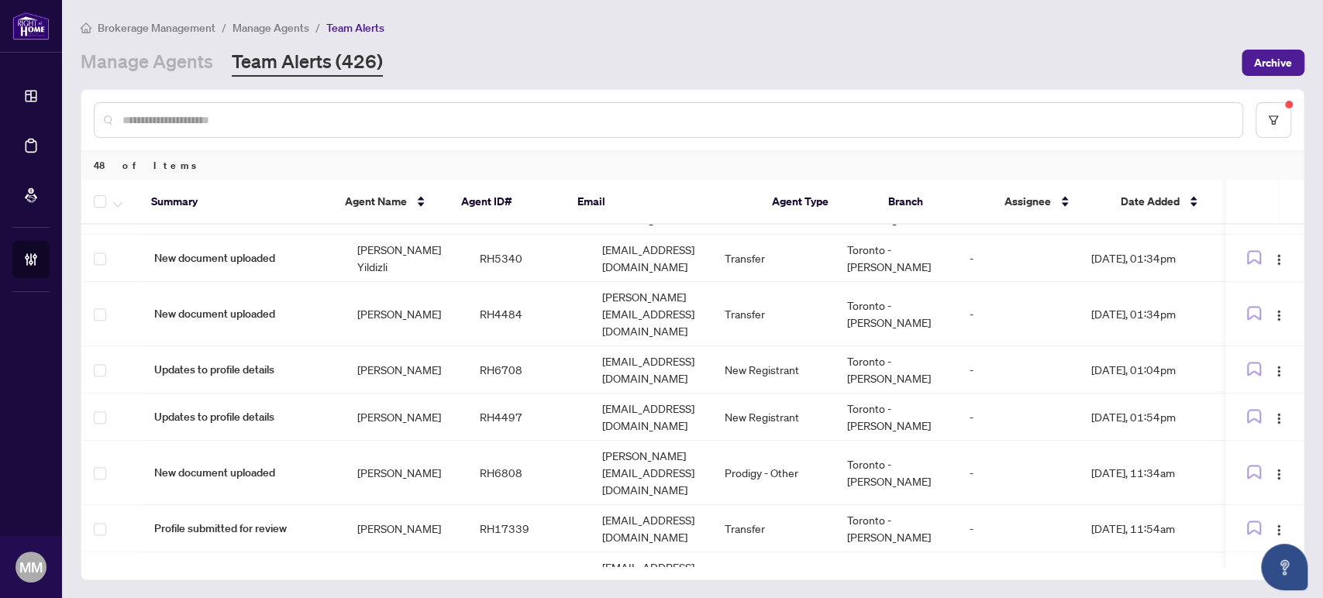
click at [1127, 50] on div "Manage Agents Team Alerts (426)" at bounding box center [656, 63] width 1151 height 28
click at [213, 76] on main "Brokerage Management / Manage Agents / Team Alerts Manage Agents Team Alerts (4…" at bounding box center [692, 299] width 1261 height 598
click at [210, 68] on link "Manage Agents" at bounding box center [147, 63] width 132 height 28
